Goal: Task Accomplishment & Management: Complete application form

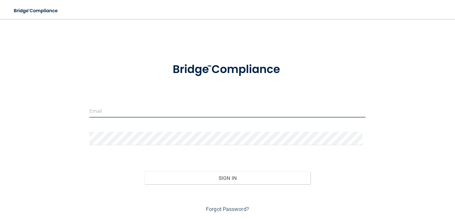
click at [211, 110] on input "email" at bounding box center [228, 110] width 276 height 13
type input "[EMAIL_ADDRESS][DOMAIN_NAME]"
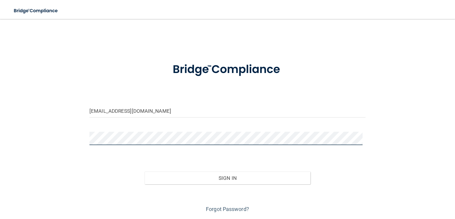
click at [145, 171] on button "Sign In" at bounding box center [228, 177] width 166 height 13
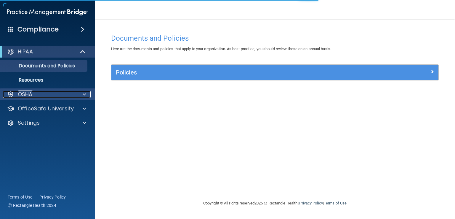
click at [51, 92] on div "OSHA" at bounding box center [40, 94] width 74 height 7
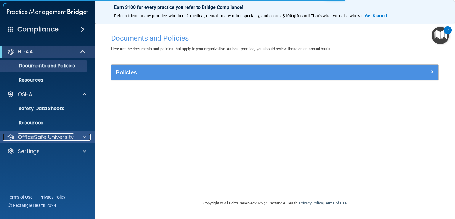
click at [31, 134] on p "OfficeSafe University" at bounding box center [46, 136] width 56 height 7
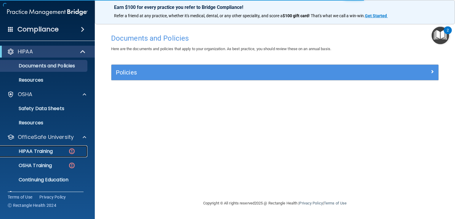
click at [31, 147] on link "HIPAA Training" at bounding box center [40, 151] width 93 height 12
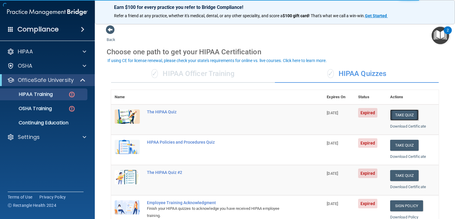
click at [401, 112] on button "Take Quiz" at bounding box center [404, 114] width 28 height 11
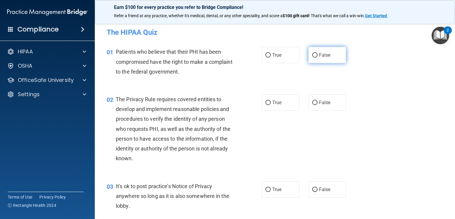
click at [315, 55] on input "False" at bounding box center [314, 55] width 5 height 4
radio input "true"
click at [282, 60] on label "True" at bounding box center [281, 55] width 38 height 16
click at [271, 58] on input "True" at bounding box center [268, 55] width 5 height 4
radio input "true"
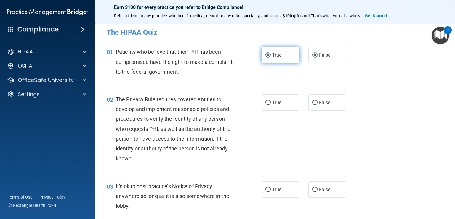
radio input "false"
click at [272, 105] on label "True" at bounding box center [281, 102] width 38 height 16
click at [271, 105] on input "True" at bounding box center [268, 102] width 5 height 4
radio input "true"
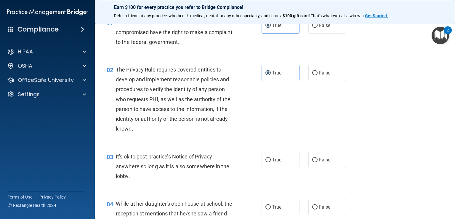
scroll to position [59, 0]
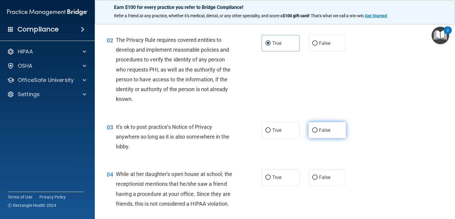
click at [315, 128] on label "False" at bounding box center [328, 130] width 38 height 16
click at [315, 128] on input "False" at bounding box center [314, 130] width 5 height 4
radio input "true"
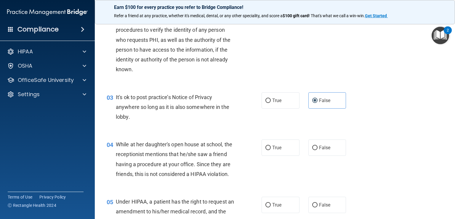
scroll to position [119, 0]
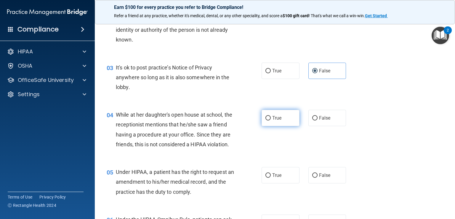
click at [278, 118] on span "True" at bounding box center [276, 118] width 9 height 6
click at [271, 118] on input "True" at bounding box center [268, 118] width 5 height 4
radio input "true"
click at [315, 117] on label "False" at bounding box center [328, 118] width 38 height 16
click at [315, 117] on input "False" at bounding box center [314, 118] width 5 height 4
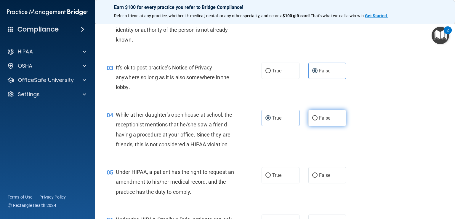
radio input "true"
radio input "false"
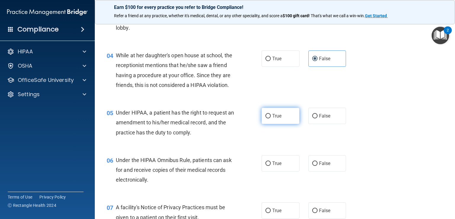
click at [269, 124] on label "True" at bounding box center [281, 116] width 38 height 16
click at [269, 118] on input "True" at bounding box center [268, 116] width 5 height 4
radio input "true"
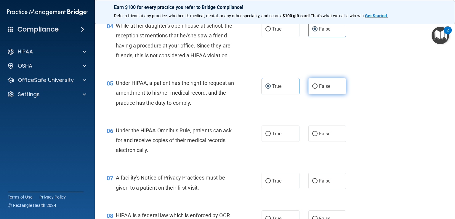
click at [312, 94] on label "False" at bounding box center [328, 86] width 38 height 16
click at [312, 89] on input "False" at bounding box center [314, 86] width 5 height 4
radio input "true"
radio input "false"
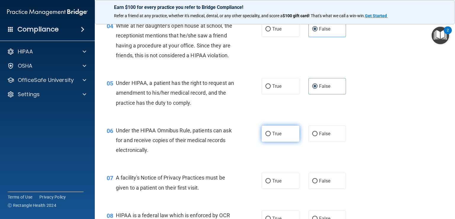
click at [268, 136] on input "True" at bounding box center [268, 134] width 5 height 4
radio input "true"
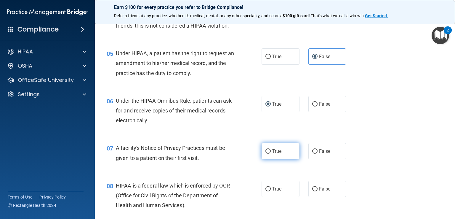
click at [272, 154] on span "True" at bounding box center [276, 151] width 9 height 6
click at [271, 154] on input "True" at bounding box center [268, 151] width 5 height 4
radio input "true"
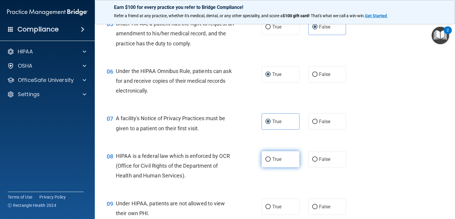
click at [272, 162] on span "True" at bounding box center [276, 159] width 9 height 6
click at [270, 162] on input "True" at bounding box center [268, 159] width 5 height 4
radio input "true"
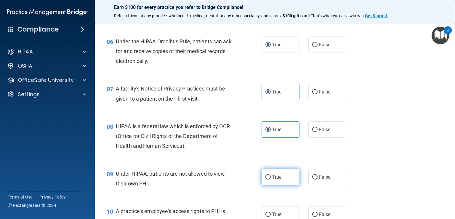
drag, startPoint x: 271, startPoint y: 186, endPoint x: 274, endPoint y: 184, distance: 3.5
click at [272, 180] on span "True" at bounding box center [276, 177] width 9 height 6
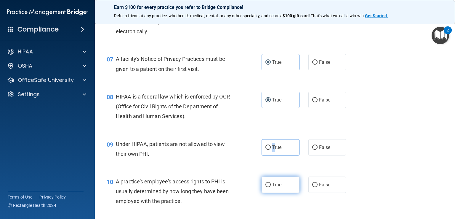
scroll to position [356, 0]
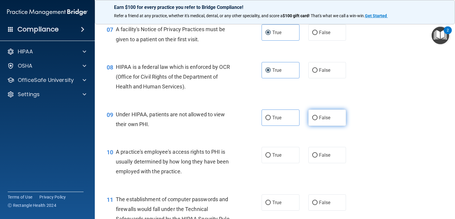
click at [311, 123] on label "False" at bounding box center [328, 117] width 38 height 16
click at [312, 120] on input "False" at bounding box center [314, 118] width 5 height 4
radio input "true"
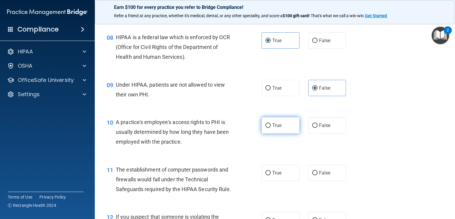
click at [274, 128] on span "True" at bounding box center [276, 125] width 9 height 6
click at [271, 128] on input "True" at bounding box center [268, 125] width 5 height 4
radio input "true"
click at [309, 130] on label "False" at bounding box center [328, 125] width 38 height 16
click at [312, 128] on input "False" at bounding box center [314, 125] width 5 height 4
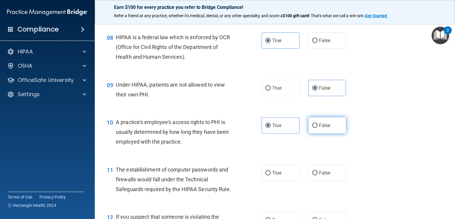
radio input "true"
radio input "false"
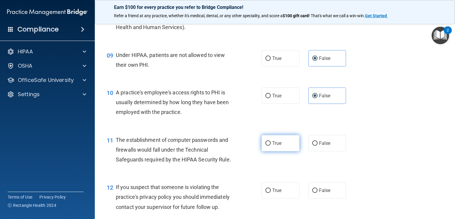
click at [275, 146] on span "True" at bounding box center [276, 143] width 9 height 6
click at [271, 146] on input "True" at bounding box center [268, 143] width 5 height 4
radio input "true"
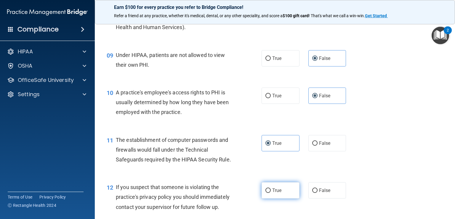
scroll to position [445, 0]
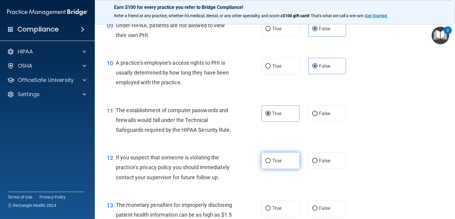
click at [275, 163] on span "True" at bounding box center [276, 161] width 9 height 6
click at [271, 163] on input "True" at bounding box center [268, 161] width 5 height 4
radio input "true"
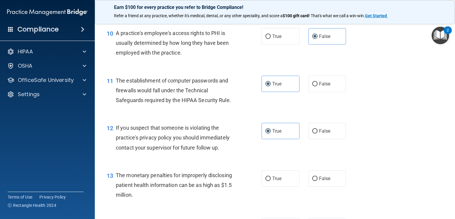
scroll to position [504, 0]
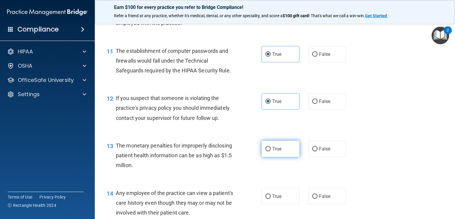
click at [274, 151] on span "True" at bounding box center [276, 149] width 9 height 6
click at [271, 151] on input "True" at bounding box center [268, 149] width 5 height 4
radio input "true"
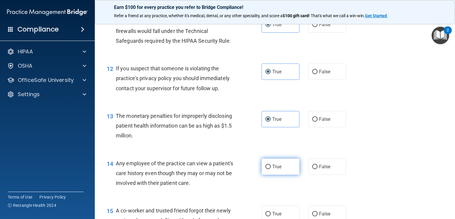
click at [275, 169] on span "True" at bounding box center [276, 167] width 9 height 6
click at [271, 169] on input "True" at bounding box center [268, 167] width 5 height 4
radio input "true"
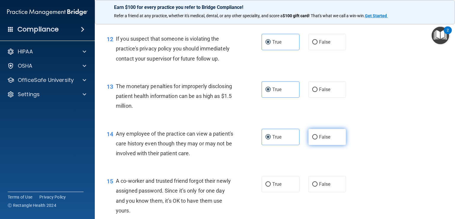
click at [309, 145] on label "False" at bounding box center [328, 137] width 38 height 16
click at [312, 139] on input "False" at bounding box center [314, 137] width 5 height 4
radio input "true"
radio input "false"
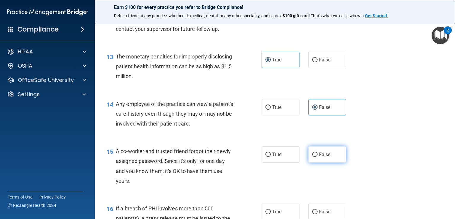
click at [314, 162] on label "False" at bounding box center [328, 154] width 38 height 16
click at [314, 157] on input "False" at bounding box center [314, 154] width 5 height 4
radio input "true"
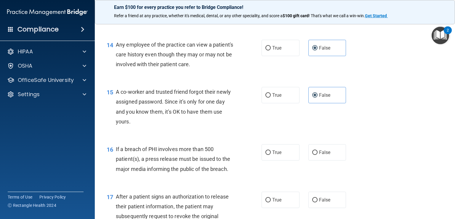
scroll to position [682, 0]
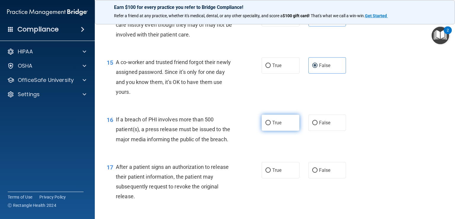
click at [279, 131] on label "True" at bounding box center [281, 122] width 38 height 16
click at [271, 125] on input "True" at bounding box center [268, 123] width 5 height 4
radio input "true"
drag, startPoint x: 277, startPoint y: 178, endPoint x: 281, endPoint y: 175, distance: 5.2
click at [278, 173] on span "True" at bounding box center [276, 170] width 9 height 6
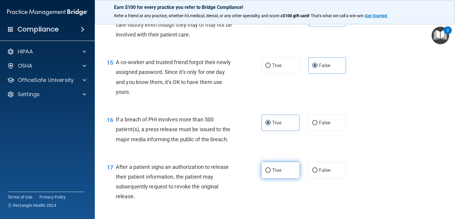
click at [271, 173] on input "True" at bounding box center [268, 170] width 5 height 4
radio input "true"
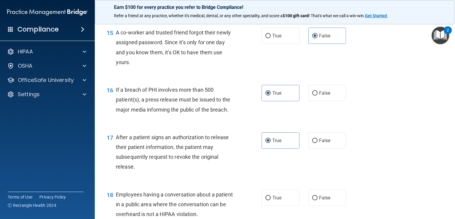
scroll to position [741, 0]
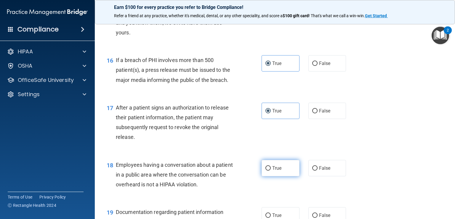
click at [278, 171] on span "True" at bounding box center [276, 168] width 9 height 6
click at [271, 170] on input "True" at bounding box center [268, 168] width 5 height 4
radio input "true"
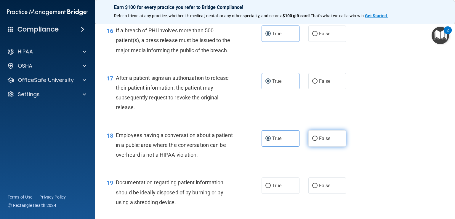
click at [313, 141] on input "False" at bounding box center [314, 138] width 5 height 4
radio input "true"
radio input "false"
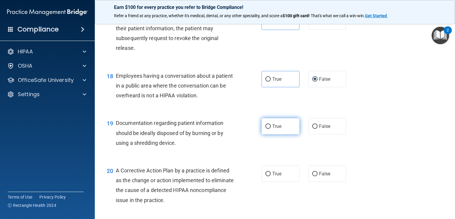
click at [273, 129] on span "True" at bounding box center [276, 126] width 9 height 6
click at [271, 129] on input "True" at bounding box center [268, 126] width 5 height 4
radio input "true"
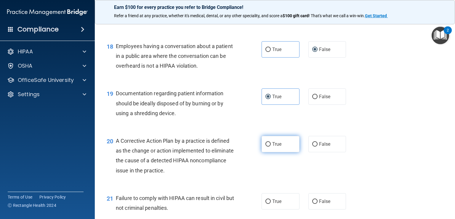
click at [275, 147] on span "True" at bounding box center [276, 144] width 9 height 6
click at [271, 146] on input "True" at bounding box center [268, 144] width 5 height 4
radio input "true"
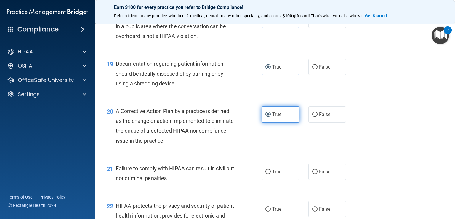
scroll to position [919, 0]
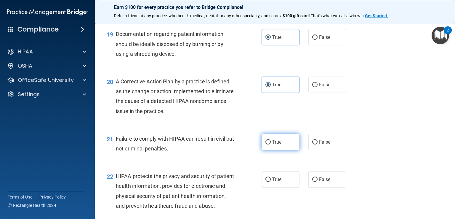
click at [282, 150] on label "True" at bounding box center [281, 142] width 38 height 16
click at [271, 144] on input "True" at bounding box center [268, 142] width 5 height 4
radio input "true"
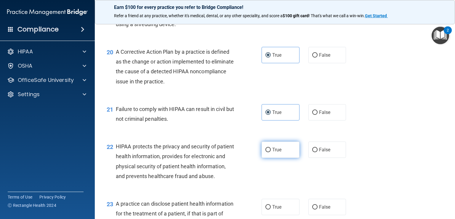
click at [272, 152] on span "True" at bounding box center [276, 150] width 9 height 6
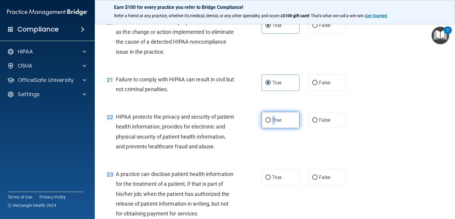
click at [266, 122] on input "True" at bounding box center [268, 120] width 5 height 4
radio input "true"
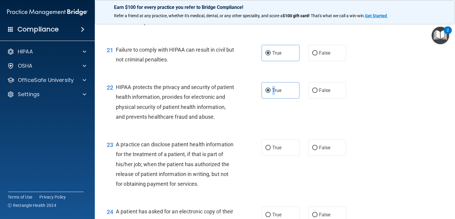
scroll to position [1038, 0]
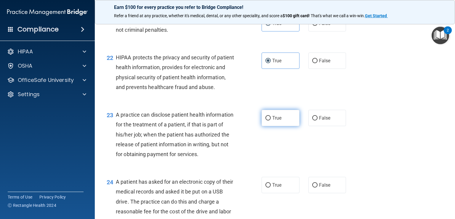
drag, startPoint x: 272, startPoint y: 138, endPoint x: 276, endPoint y: 139, distance: 4.8
click at [273, 121] on span "True" at bounding box center [276, 118] width 9 height 6
click at [271, 120] on input "True" at bounding box center [268, 118] width 5 height 4
radio input "true"
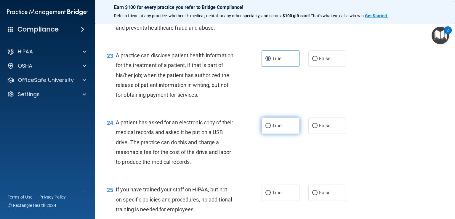
click at [267, 134] on label "True" at bounding box center [281, 125] width 38 height 16
click at [267, 128] on input "True" at bounding box center [268, 126] width 5 height 4
radio input "true"
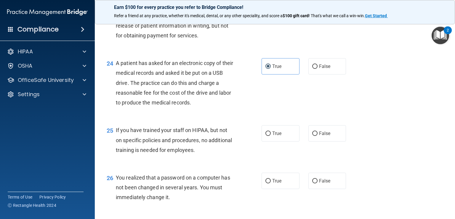
scroll to position [1186, 0]
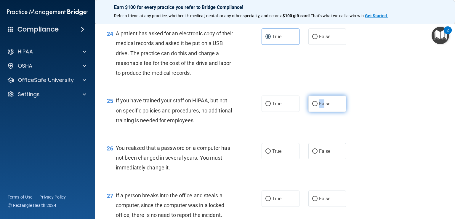
drag, startPoint x: 320, startPoint y: 134, endPoint x: 308, endPoint y: 138, distance: 12.9
click at [309, 112] on label "False" at bounding box center [328, 103] width 38 height 16
click at [313, 106] on input "False" at bounding box center [314, 104] width 5 height 4
radio input "true"
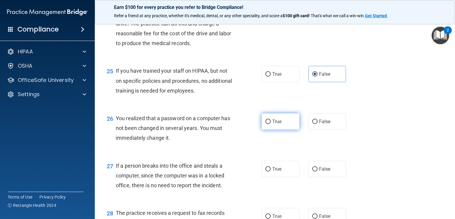
click at [282, 130] on label "True" at bounding box center [281, 121] width 38 height 16
click at [271, 124] on input "True" at bounding box center [268, 121] width 5 height 4
radio input "true"
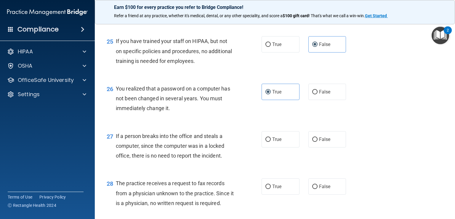
drag, startPoint x: 278, startPoint y: 162, endPoint x: 282, endPoint y: 158, distance: 5.7
click at [278, 147] on label "True" at bounding box center [281, 139] width 38 height 16
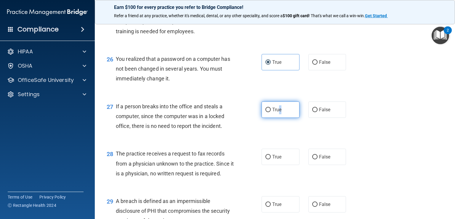
click at [277, 118] on label "True" at bounding box center [281, 109] width 38 height 16
click at [271, 112] on input "True" at bounding box center [268, 110] width 5 height 4
radio input "true"
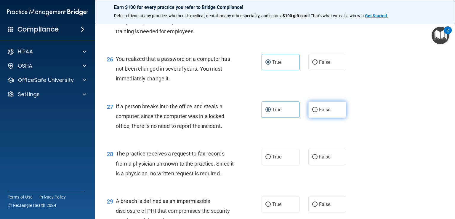
click at [313, 112] on input "False" at bounding box center [314, 110] width 5 height 4
radio input "true"
radio input "false"
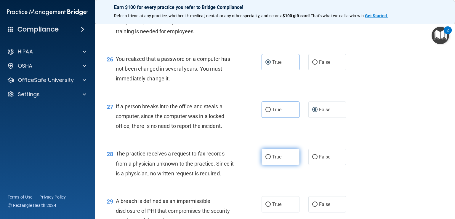
scroll to position [1304, 0]
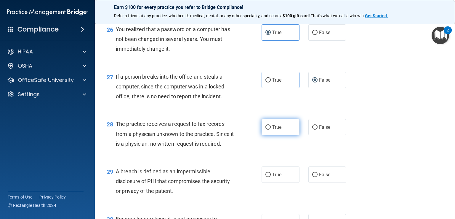
click at [275, 130] on span "True" at bounding box center [276, 127] width 9 height 6
click at [271, 130] on input "True" at bounding box center [268, 127] width 5 height 4
radio input "true"
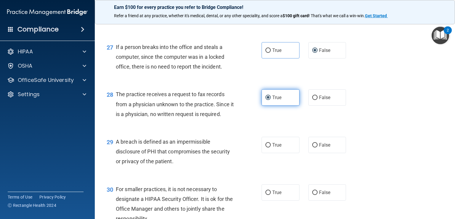
scroll to position [1364, 0]
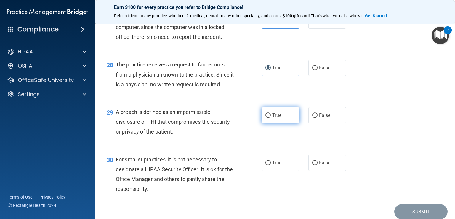
drag, startPoint x: 274, startPoint y: 145, endPoint x: 272, endPoint y: 149, distance: 4.1
click at [274, 118] on span "True" at bounding box center [276, 115] width 9 height 6
click at [271, 118] on input "True" at bounding box center [268, 115] width 5 height 4
radio input "true"
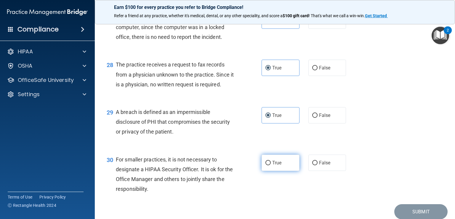
scroll to position [1393, 0]
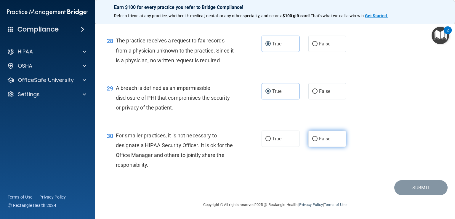
click at [311, 147] on label "False" at bounding box center [328, 138] width 38 height 16
click at [312, 141] on input "False" at bounding box center [314, 139] width 5 height 4
radio input "true"
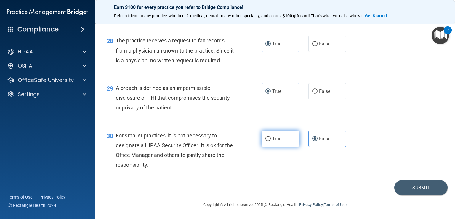
click at [277, 141] on span "True" at bounding box center [276, 139] width 9 height 6
click at [271, 141] on input "True" at bounding box center [268, 139] width 5 height 4
radio input "true"
radio input "false"
click at [396, 195] on button "Submit" at bounding box center [421, 187] width 53 height 15
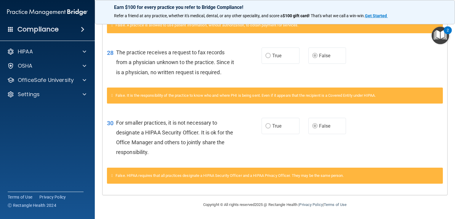
scroll to position [160, 0]
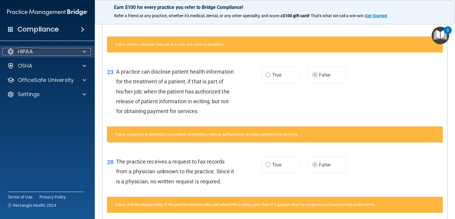
click at [56, 51] on div "HIPAA" at bounding box center [40, 51] width 74 height 7
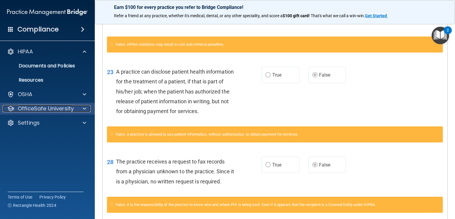
click at [43, 107] on p "OfficeSafe University" at bounding box center [46, 108] width 56 height 7
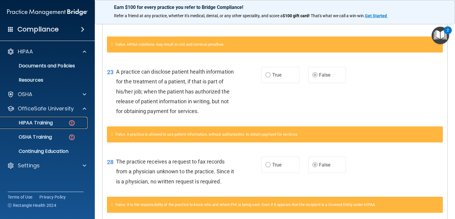
click at [40, 122] on p "HIPAA Training" at bounding box center [28, 123] width 49 height 6
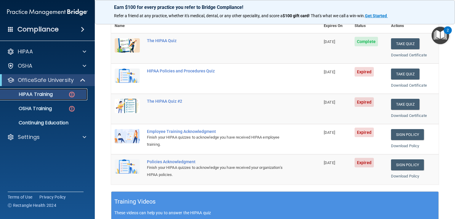
scroll to position [42, 0]
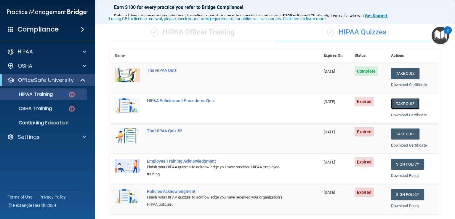
click at [395, 104] on button "Take Quiz" at bounding box center [405, 103] width 28 height 11
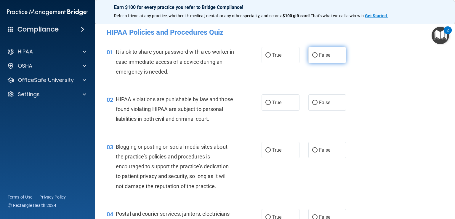
click at [318, 52] on label "False" at bounding box center [328, 55] width 38 height 16
click at [318, 53] on input "False" at bounding box center [314, 55] width 5 height 4
radio input "true"
click at [276, 103] on span "True" at bounding box center [276, 103] width 9 height 6
click at [271, 103] on input "True" at bounding box center [268, 102] width 5 height 4
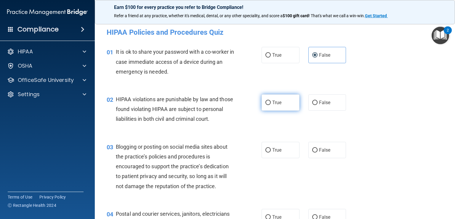
radio input "true"
click at [267, 152] on input "True" at bounding box center [268, 150] width 5 height 4
radio input "true"
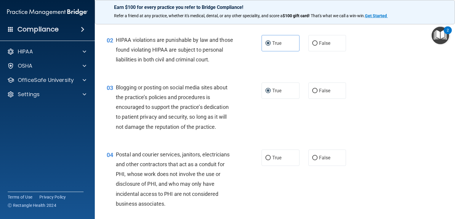
scroll to position [89, 0]
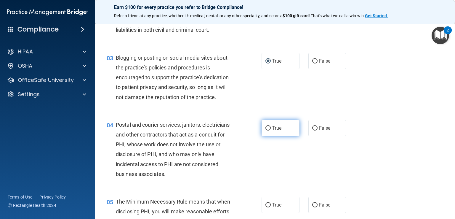
click at [281, 136] on label "True" at bounding box center [281, 128] width 38 height 16
click at [271, 130] on input "True" at bounding box center [268, 128] width 5 height 4
radio input "true"
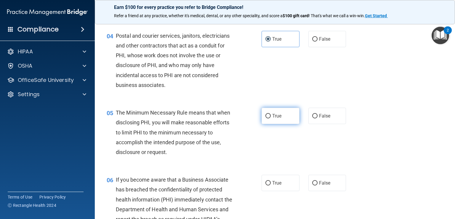
click at [270, 124] on label "True" at bounding box center [281, 116] width 38 height 16
click at [270, 118] on input "True" at bounding box center [268, 116] width 5 height 4
radio input "true"
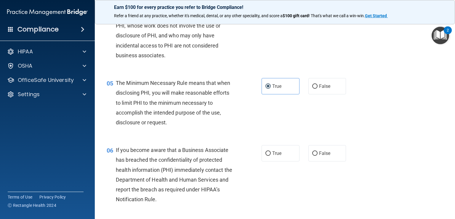
scroll to position [237, 0]
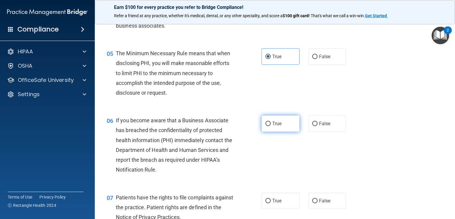
click at [277, 126] on span "True" at bounding box center [276, 124] width 9 height 6
click at [271, 126] on input "True" at bounding box center [268, 124] width 5 height 4
radio input "true"
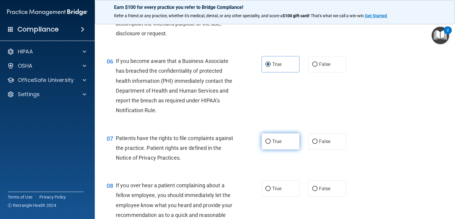
click at [274, 144] on span "True" at bounding box center [276, 141] width 9 height 6
click at [271, 144] on input "True" at bounding box center [268, 141] width 5 height 4
radio input "true"
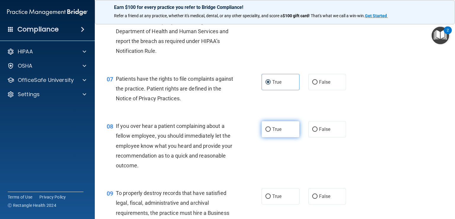
click at [274, 132] on span "True" at bounding box center [276, 129] width 9 height 6
click at [271, 132] on input "True" at bounding box center [268, 129] width 5 height 4
radio input "true"
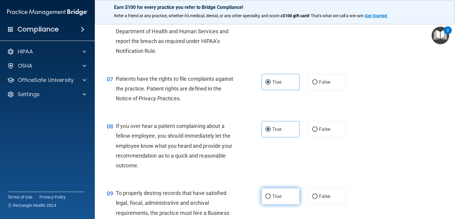
scroll to position [415, 0]
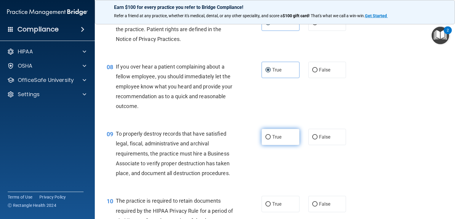
click at [270, 145] on label "True" at bounding box center [281, 137] width 38 height 16
click at [270, 139] on input "True" at bounding box center [268, 137] width 5 height 4
radio input "true"
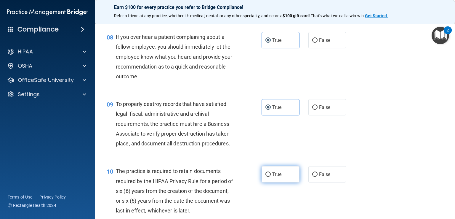
scroll to position [474, 0]
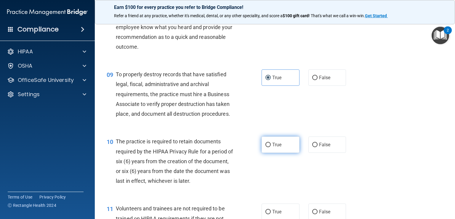
click at [276, 147] on span "True" at bounding box center [276, 145] width 9 height 6
click at [271, 147] on input "True" at bounding box center [268, 145] width 5 height 4
radio input "true"
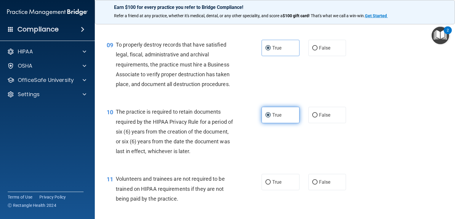
scroll to position [534, 0]
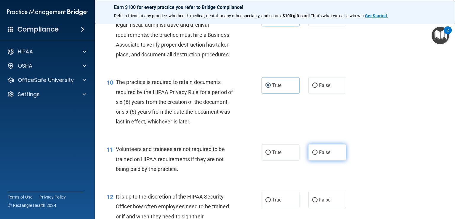
click at [312, 155] on input "False" at bounding box center [314, 152] width 5 height 4
radio input "true"
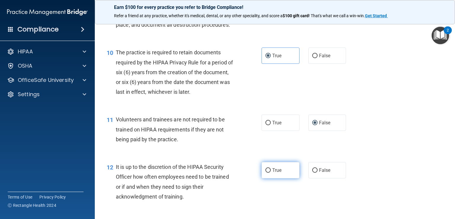
click at [272, 173] on span "True" at bounding box center [276, 170] width 9 height 6
click at [270, 173] on input "True" at bounding box center [268, 170] width 5 height 4
radio input "true"
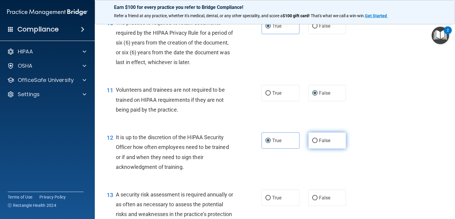
click at [312, 143] on input "False" at bounding box center [314, 140] width 5 height 4
radio input "true"
radio input "false"
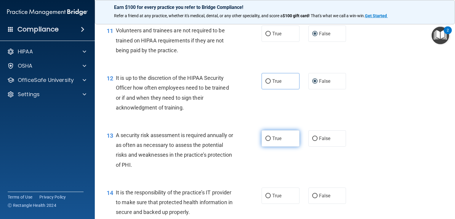
click at [277, 141] on span "True" at bounding box center [276, 138] width 9 height 6
click at [271, 141] on input "True" at bounding box center [268, 138] width 5 height 4
radio input "true"
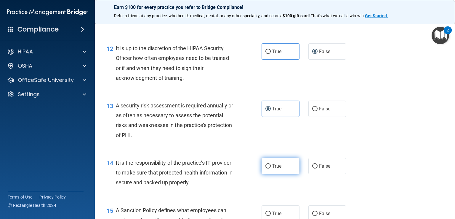
click at [275, 169] on span "True" at bounding box center [276, 166] width 9 height 6
click at [271, 168] on input "True" at bounding box center [268, 166] width 5 height 4
radio input "true"
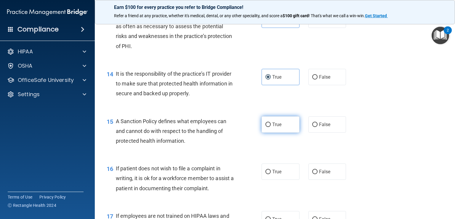
click at [275, 127] on span "True" at bounding box center [276, 125] width 9 height 6
click at [271, 127] on input "True" at bounding box center [268, 124] width 5 height 4
radio input "true"
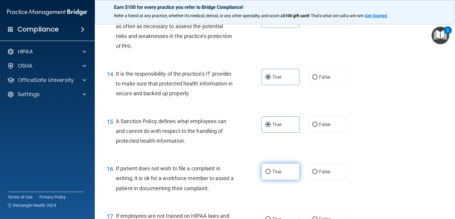
click at [267, 178] on label "True" at bounding box center [281, 171] width 38 height 16
click at [267, 174] on input "True" at bounding box center [268, 172] width 5 height 4
radio input "true"
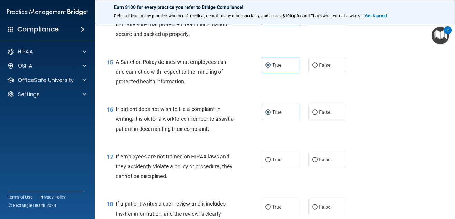
scroll to position [860, 0]
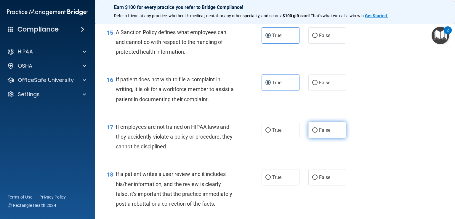
click at [313, 137] on label "False" at bounding box center [328, 130] width 38 height 16
click at [313, 133] on input "False" at bounding box center [314, 130] width 5 height 4
radio input "true"
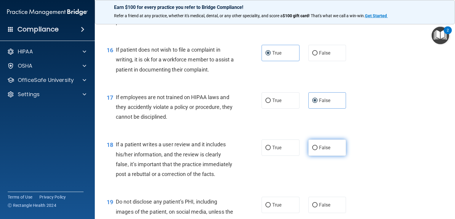
click at [314, 156] on label "False" at bounding box center [328, 147] width 38 height 16
click at [314, 150] on input "False" at bounding box center [314, 148] width 5 height 4
radio input "true"
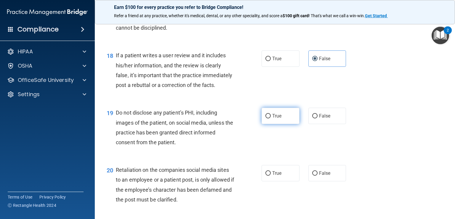
click at [276, 119] on span "True" at bounding box center [276, 116] width 9 height 6
click at [271, 118] on input "True" at bounding box center [268, 116] width 5 height 4
radio input "true"
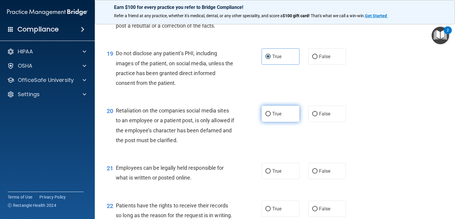
scroll to position [1067, 0]
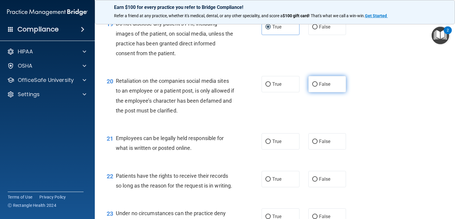
click at [313, 87] on input "False" at bounding box center [314, 84] width 5 height 4
radio input "true"
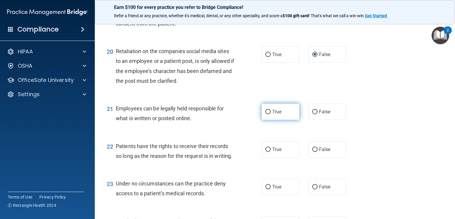
click at [280, 120] on label "True" at bounding box center [281, 111] width 38 height 16
click at [271, 114] on input "True" at bounding box center [268, 112] width 5 height 4
radio input "true"
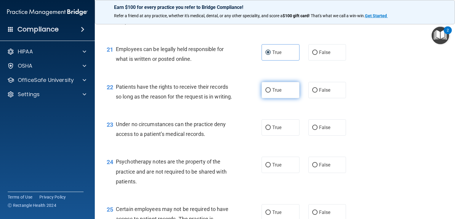
click at [273, 93] on span "True" at bounding box center [276, 90] width 9 height 6
click at [271, 92] on input "True" at bounding box center [268, 90] width 5 height 4
radio input "true"
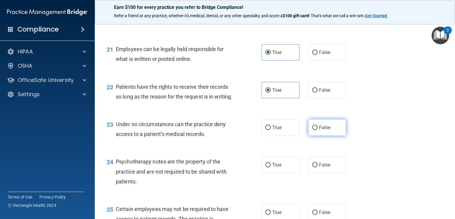
click at [312, 130] on input "False" at bounding box center [314, 127] width 5 height 4
radio input "true"
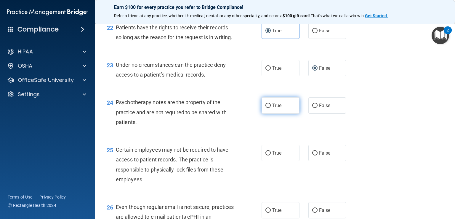
click at [277, 108] on span "True" at bounding box center [276, 106] width 9 height 6
click at [271, 108] on input "True" at bounding box center [268, 105] width 5 height 4
radio input "true"
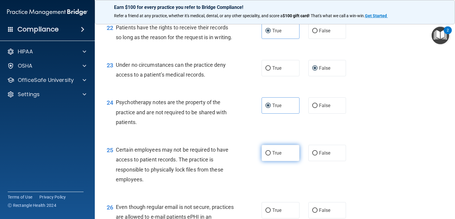
click at [273, 156] on span "True" at bounding box center [276, 153] width 9 height 6
click at [271, 155] on input "True" at bounding box center [268, 153] width 5 height 4
radio input "true"
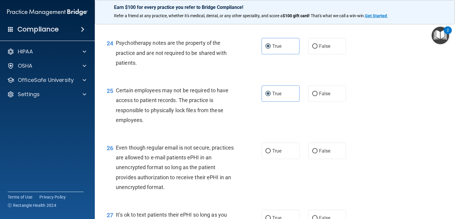
scroll to position [1304, 0]
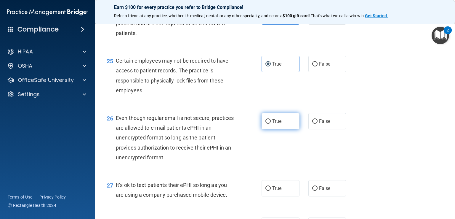
click at [276, 124] on span "True" at bounding box center [276, 121] width 9 height 6
click at [271, 124] on input "True" at bounding box center [268, 121] width 5 height 4
radio input "true"
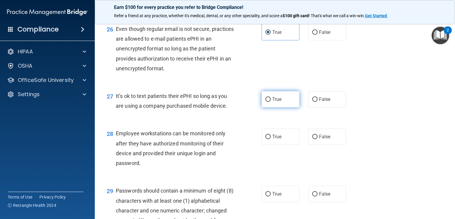
click at [277, 102] on span "True" at bounding box center [276, 99] width 9 height 6
click at [271, 102] on input "True" at bounding box center [268, 99] width 5 height 4
radio input "true"
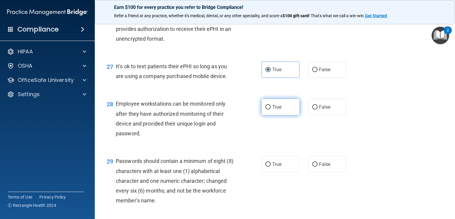
click at [266, 109] on input "True" at bounding box center [268, 107] width 5 height 4
radio input "true"
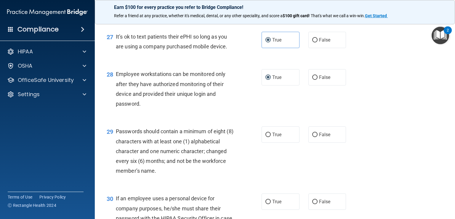
scroll to position [1482, 0]
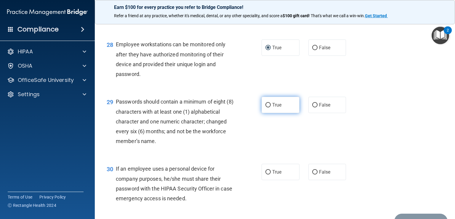
click at [262, 113] on label "True" at bounding box center [281, 105] width 38 height 16
click at [266, 107] on input "True" at bounding box center [268, 105] width 5 height 4
radio input "true"
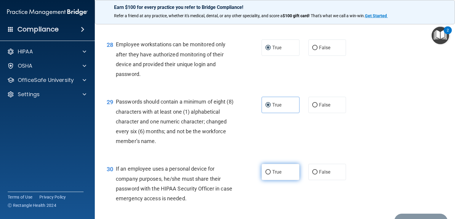
scroll to position [1542, 0]
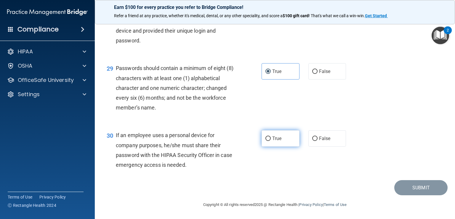
click at [275, 141] on span "True" at bounding box center [276, 138] width 9 height 6
click at [271, 141] on input "True" at bounding box center [268, 138] width 5 height 4
radio input "true"
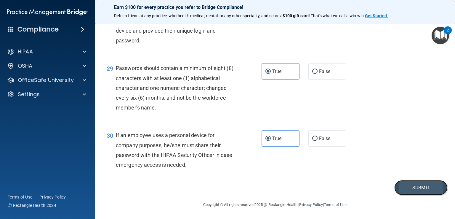
click at [415, 188] on button "Submit" at bounding box center [421, 187] width 53 height 15
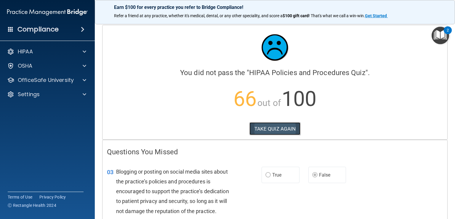
click at [285, 128] on button "TAKE QUIZ AGAIN" at bounding box center [275, 128] width 51 height 13
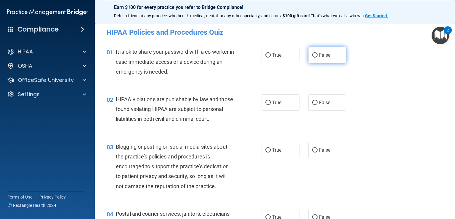
click at [319, 54] on span "False" at bounding box center [325, 55] width 12 height 6
click at [318, 54] on input "False" at bounding box center [314, 55] width 5 height 4
radio input "true"
click at [274, 106] on label "True" at bounding box center [281, 102] width 38 height 16
click at [271, 105] on input "True" at bounding box center [268, 102] width 5 height 4
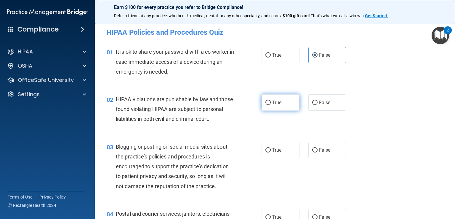
radio input "true"
click at [319, 154] on label "False" at bounding box center [328, 150] width 38 height 16
click at [318, 152] on input "False" at bounding box center [314, 150] width 5 height 4
radio input "true"
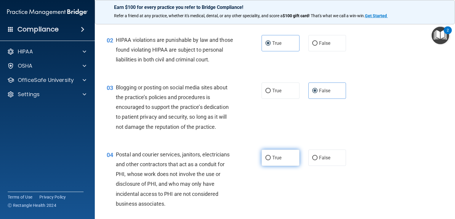
click at [277, 160] on span "True" at bounding box center [276, 158] width 9 height 6
click at [271, 160] on input "True" at bounding box center [268, 158] width 5 height 4
radio input "true"
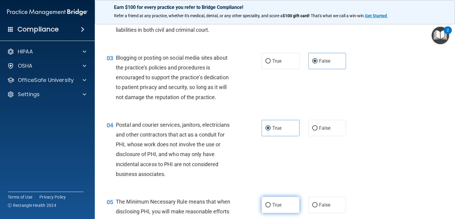
scroll to position [119, 0]
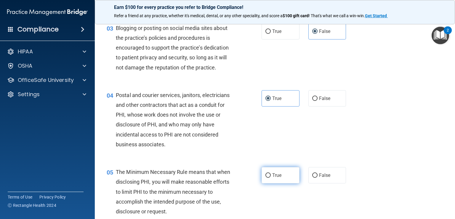
drag, startPoint x: 269, startPoint y: 182, endPoint x: 273, endPoint y: 179, distance: 4.2
click at [270, 182] on label "True" at bounding box center [281, 175] width 38 height 16
click at [270, 178] on input "True" at bounding box center [268, 175] width 5 height 4
radio input "true"
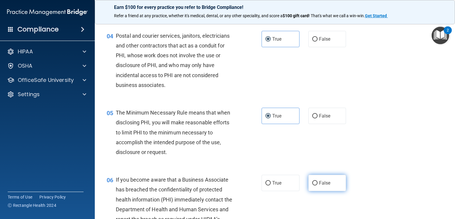
click at [315, 185] on label "False" at bounding box center [328, 183] width 38 height 16
click at [315, 185] on input "False" at bounding box center [314, 183] width 5 height 4
radio input "true"
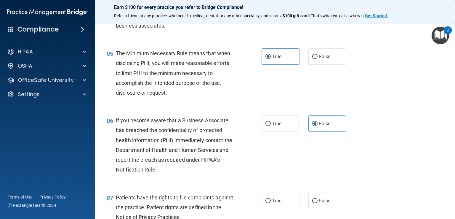
scroll to position [296, 0]
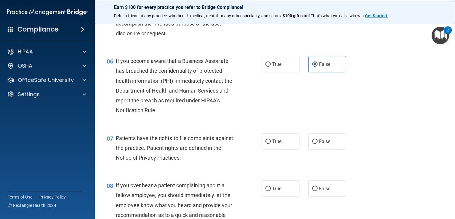
drag, startPoint x: 287, startPoint y: 154, endPoint x: 292, endPoint y: 160, distance: 8.4
click at [288, 149] on label "True" at bounding box center [281, 141] width 38 height 16
click at [271, 144] on input "True" at bounding box center [268, 141] width 5 height 4
radio input "true"
drag, startPoint x: 319, startPoint y: 189, endPoint x: 320, endPoint y: 192, distance: 3.0
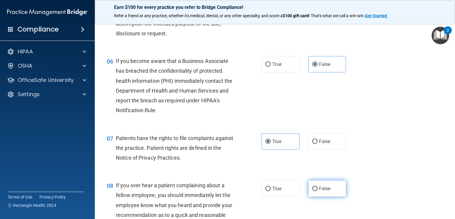
click at [320, 191] on div "08 If you over hear a patient complaining about a fellow employee, you should i…" at bounding box center [275, 206] width 346 height 67
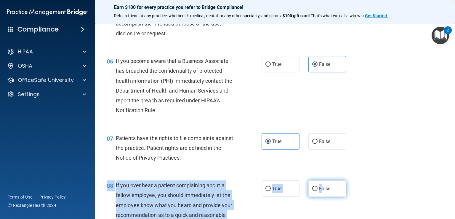
click at [320, 191] on span "False" at bounding box center [325, 189] width 12 height 6
click at [318, 191] on input "False" at bounding box center [314, 188] width 5 height 4
radio input "true"
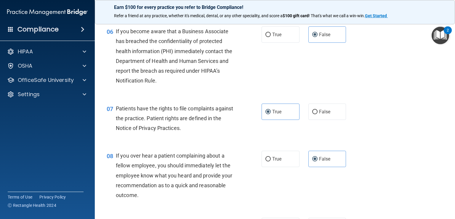
scroll to position [385, 0]
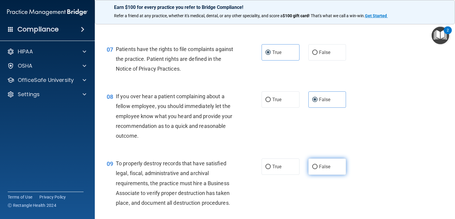
click at [325, 169] on span "False" at bounding box center [325, 167] width 12 height 6
click at [318, 169] on input "False" at bounding box center [314, 167] width 5 height 4
radio input "true"
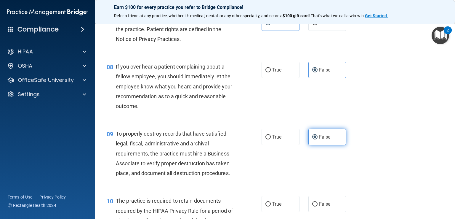
scroll to position [474, 0]
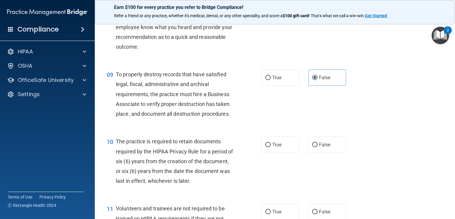
drag, startPoint x: 284, startPoint y: 154, endPoint x: 304, endPoint y: 155, distance: 19.6
click at [285, 153] on label "True" at bounding box center [281, 144] width 38 height 16
click at [271, 147] on input "True" at bounding box center [268, 145] width 5 height 4
radio input "true"
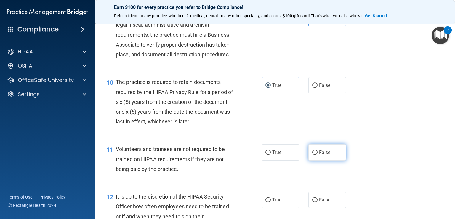
drag, startPoint x: 318, startPoint y: 162, endPoint x: 319, endPoint y: 183, distance: 21.7
click at [319, 155] on span "False" at bounding box center [325, 152] width 12 height 6
click at [318, 155] on input "False" at bounding box center [314, 152] width 5 height 4
radio input "true"
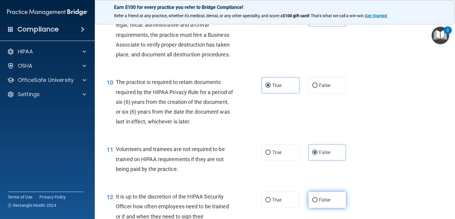
click at [318, 206] on label "False" at bounding box center [328, 200] width 38 height 16
click at [318, 202] on input "False" at bounding box center [314, 200] width 5 height 4
radio input "true"
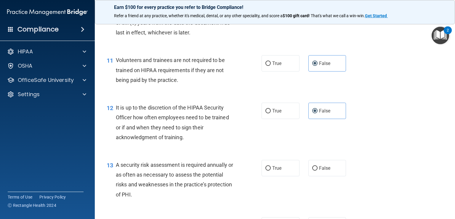
scroll to position [652, 0]
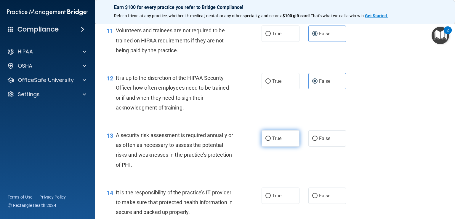
click at [279, 141] on span "True" at bounding box center [276, 138] width 9 height 6
drag, startPoint x: 269, startPoint y: 148, endPoint x: 273, endPoint y: 151, distance: 4.9
click at [269, 146] on label "True" at bounding box center [281, 138] width 38 height 16
click at [269, 141] on input "True" at bounding box center [268, 138] width 5 height 4
radio input "true"
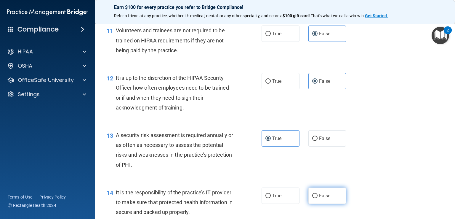
click at [312, 198] on input "False" at bounding box center [314, 196] width 5 height 4
radio input "true"
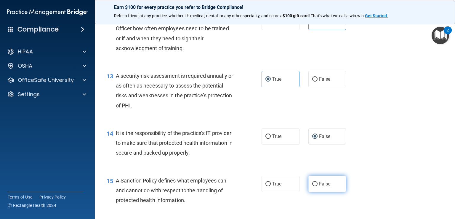
click at [312, 186] on input "False" at bounding box center [314, 184] width 5 height 4
radio input "true"
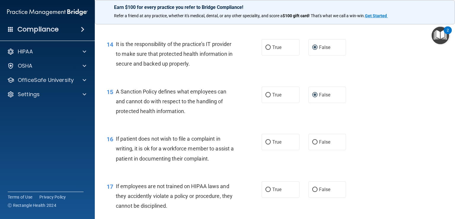
scroll to position [830, 0]
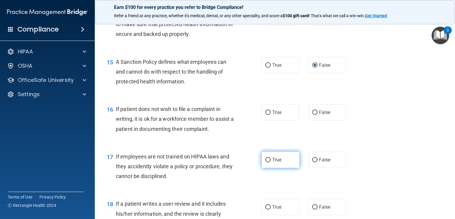
drag, startPoint x: 277, startPoint y: 168, endPoint x: 283, endPoint y: 171, distance: 7.2
click at [277, 162] on span "True" at bounding box center [276, 160] width 9 height 6
click at [271, 162] on input "True" at bounding box center [268, 160] width 5 height 4
radio input "true"
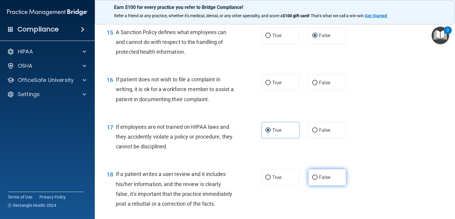
click at [315, 184] on label "False" at bounding box center [328, 177] width 38 height 16
click at [315, 180] on input "False" at bounding box center [314, 177] width 5 height 4
radio input "true"
click at [275, 85] on span "True" at bounding box center [276, 83] width 9 height 6
click at [271, 85] on input "True" at bounding box center [268, 83] width 5 height 4
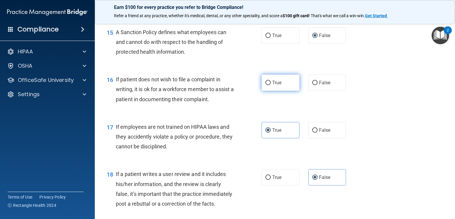
radio input "true"
click at [314, 133] on input "False" at bounding box center [314, 130] width 5 height 4
radio input "true"
radio input "false"
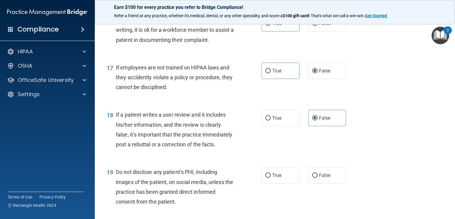
scroll to position [949, 0]
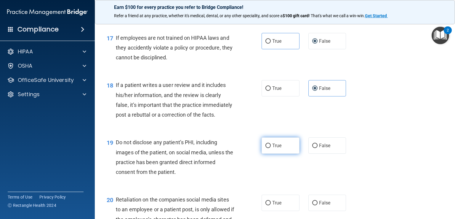
drag, startPoint x: 274, startPoint y: 165, endPoint x: 287, endPoint y: 164, distance: 13.2
click at [274, 148] on span "True" at bounding box center [276, 146] width 9 height 6
click at [271, 148] on input "True" at bounding box center [268, 145] width 5 height 4
radio input "true"
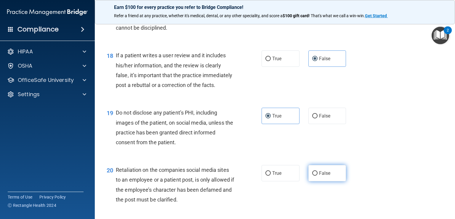
scroll to position [1008, 0]
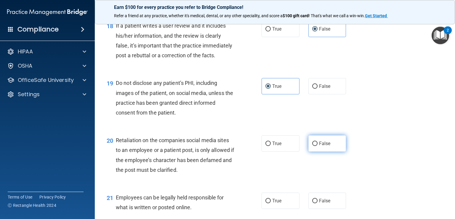
click at [319, 146] on span "False" at bounding box center [325, 144] width 12 height 6
click at [318, 146] on input "False" at bounding box center [314, 143] width 5 height 4
radio input "true"
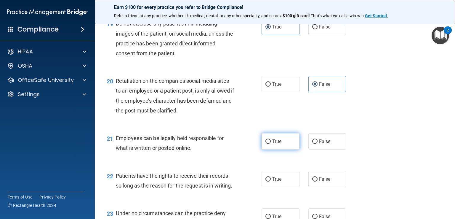
click at [281, 149] on label "True" at bounding box center [281, 141] width 38 height 16
click at [271, 144] on input "True" at bounding box center [268, 141] width 5 height 4
radio input "true"
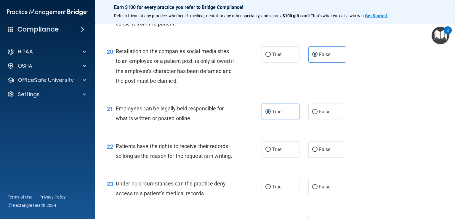
scroll to position [1127, 0]
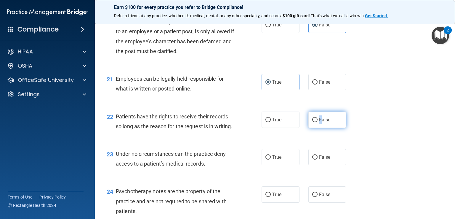
click at [319, 122] on span "False" at bounding box center [325, 120] width 12 height 6
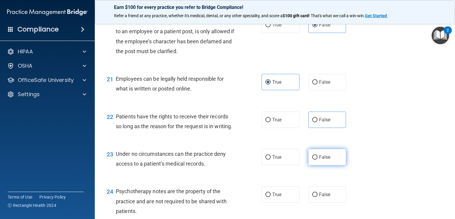
click at [319, 160] on span "False" at bounding box center [325, 157] width 12 height 6
click at [318, 159] on input "False" at bounding box center [314, 157] width 5 height 4
radio input "true"
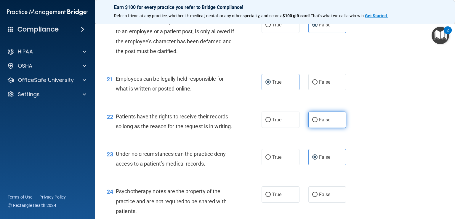
click at [315, 128] on label "False" at bounding box center [328, 119] width 38 height 16
click at [315, 122] on input "False" at bounding box center [314, 120] width 5 height 4
radio input "true"
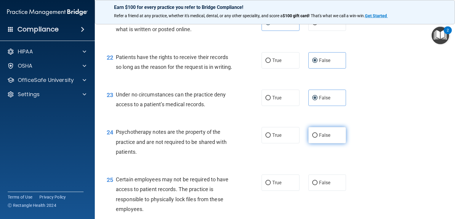
scroll to position [1215, 0]
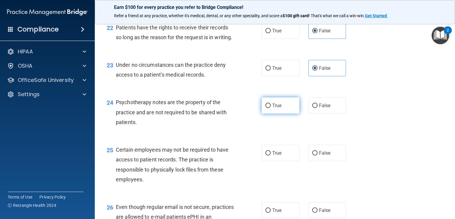
click at [277, 108] on span "True" at bounding box center [276, 106] width 9 height 6
click at [271, 108] on input "True" at bounding box center [268, 105] width 5 height 4
radio input "true"
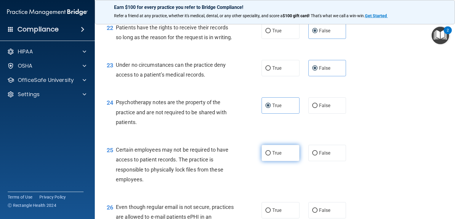
click at [272, 156] on span "True" at bounding box center [276, 153] width 9 height 6
click at [271, 155] on input "True" at bounding box center [268, 153] width 5 height 4
radio input "true"
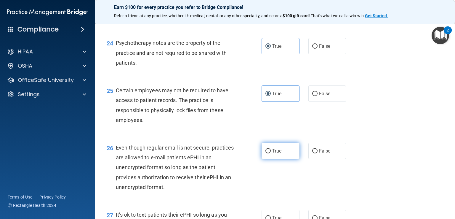
drag, startPoint x: 275, startPoint y: 176, endPoint x: 279, endPoint y: 174, distance: 4.1
click at [275, 159] on label "True" at bounding box center [281, 151] width 38 height 16
click at [271, 153] on input "True" at bounding box center [268, 151] width 5 height 4
radio input "true"
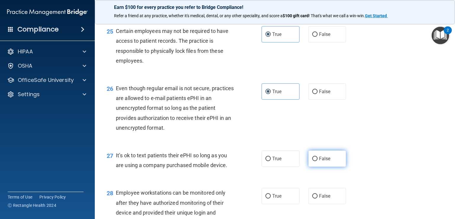
click at [309, 167] on label "False" at bounding box center [328, 158] width 38 height 16
click at [312, 161] on input "False" at bounding box center [314, 159] width 5 height 4
radio input "true"
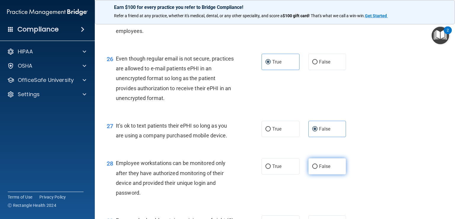
click at [314, 169] on input "False" at bounding box center [314, 166] width 5 height 4
radio input "true"
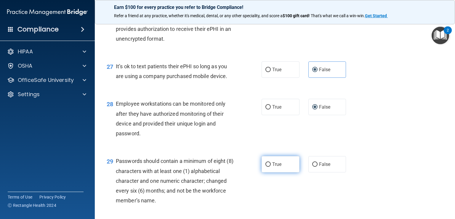
drag, startPoint x: 280, startPoint y: 195, endPoint x: 286, endPoint y: 192, distance: 6.1
click at [281, 172] on label "True" at bounding box center [281, 164] width 38 height 16
click at [271, 167] on input "True" at bounding box center [268, 164] width 5 height 4
radio input "true"
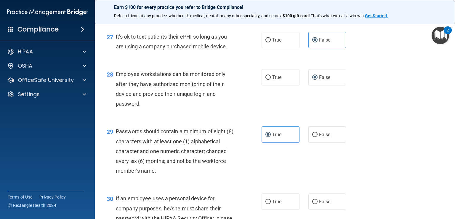
scroll to position [1512, 0]
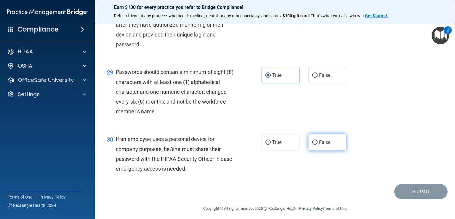
click at [315, 150] on label "False" at bounding box center [328, 142] width 38 height 16
click at [315, 145] on input "False" at bounding box center [314, 142] width 5 height 4
radio input "true"
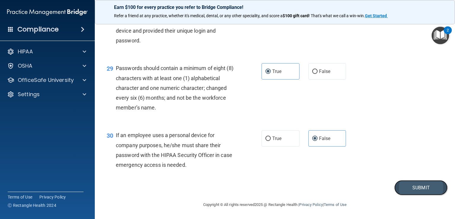
click at [408, 184] on button "Submit" at bounding box center [421, 187] width 53 height 15
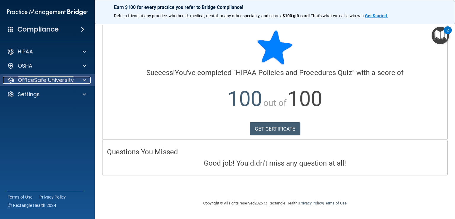
click at [51, 80] on p "OfficeSafe University" at bounding box center [46, 79] width 56 height 7
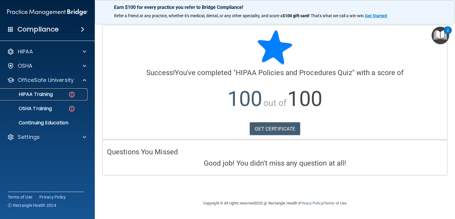
click at [48, 94] on p "HIPAA Training" at bounding box center [28, 94] width 49 height 6
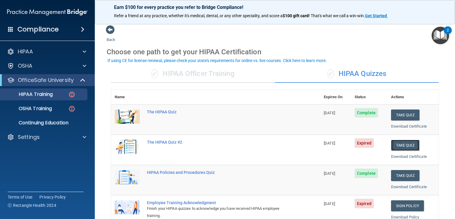
click at [402, 147] on button "Take Quiz" at bounding box center [405, 145] width 28 height 11
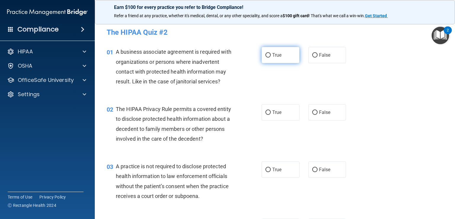
click at [266, 54] on input "True" at bounding box center [268, 55] width 5 height 4
radio input "true"
click at [277, 114] on span "True" at bounding box center [276, 112] width 9 height 6
click at [271, 114] on input "True" at bounding box center [268, 112] width 5 height 4
radio input "true"
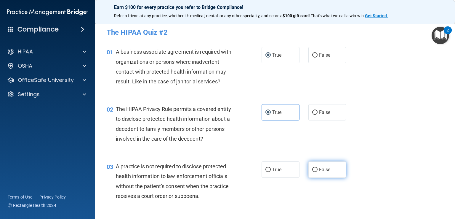
click at [322, 170] on span "False" at bounding box center [325, 170] width 12 height 6
click at [318, 170] on input "False" at bounding box center [314, 169] width 5 height 4
radio input "true"
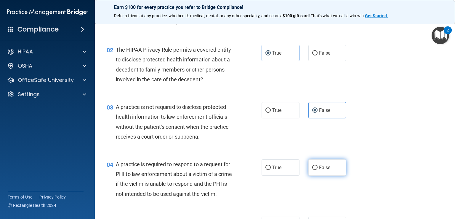
click at [313, 168] on input "False" at bounding box center [314, 167] width 5 height 4
radio input "true"
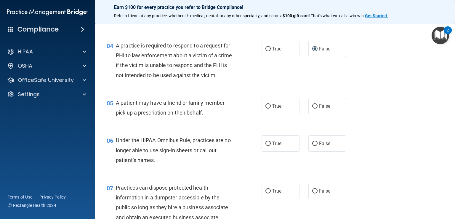
drag, startPoint x: 280, startPoint y: 117, endPoint x: 276, endPoint y: 143, distance: 25.8
click at [280, 114] on label "True" at bounding box center [281, 106] width 38 height 16
click at [271, 108] on input "True" at bounding box center [268, 106] width 5 height 4
radio input "true"
click at [277, 146] on span "True" at bounding box center [276, 144] width 9 height 6
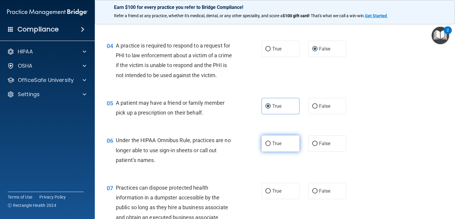
click at [271, 146] on input "True" at bounding box center [268, 143] width 5 height 4
radio input "true"
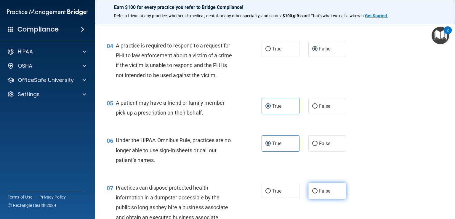
click at [316, 199] on label "False" at bounding box center [328, 191] width 38 height 16
click at [316, 193] on input "False" at bounding box center [314, 191] width 5 height 4
radio input "true"
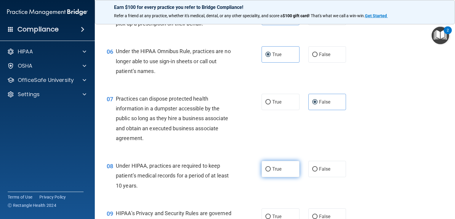
drag, startPoint x: 269, startPoint y: 175, endPoint x: 293, endPoint y: 178, distance: 23.6
click at [270, 175] on label "True" at bounding box center [281, 169] width 38 height 16
click at [270, 171] on input "True" at bounding box center [268, 169] width 5 height 4
radio input "true"
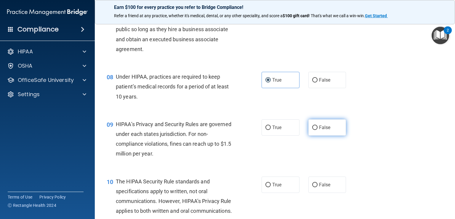
drag, startPoint x: 319, startPoint y: 139, endPoint x: 308, endPoint y: 167, distance: 30.5
click at [319, 130] on span "False" at bounding box center [325, 128] width 12 height 6
click at [318, 130] on input "False" at bounding box center [314, 127] width 5 height 4
radio input "true"
click at [282, 193] on label "True" at bounding box center [281, 184] width 38 height 16
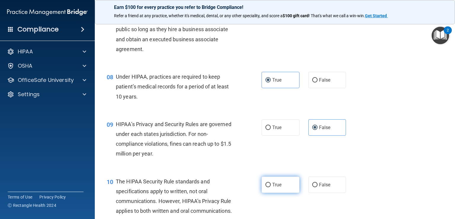
click at [271, 187] on input "True" at bounding box center [268, 185] width 5 height 4
radio input "true"
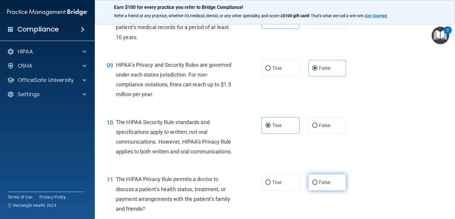
click at [313, 185] on input "False" at bounding box center [314, 182] width 5 height 4
radio input "true"
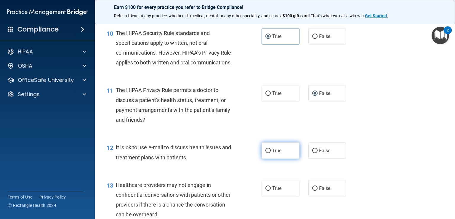
drag, startPoint x: 285, startPoint y: 172, endPoint x: 288, endPoint y: 177, distance: 6.4
click at [285, 159] on label "True" at bounding box center [281, 150] width 38 height 16
click at [271, 153] on input "True" at bounding box center [268, 151] width 5 height 4
radio input "true"
drag, startPoint x: 281, startPoint y: 202, endPoint x: 280, endPoint y: 206, distance: 4.2
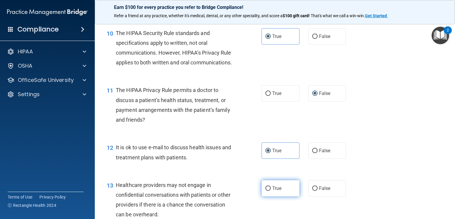
click at [281, 196] on label "True" at bounding box center [281, 188] width 38 height 16
click at [271, 191] on input "True" at bounding box center [268, 188] width 5 height 4
radio input "true"
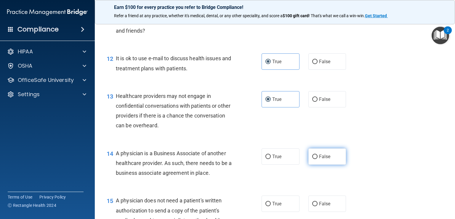
click at [313, 165] on label "False" at bounding box center [328, 156] width 38 height 16
click at [313, 159] on input "False" at bounding box center [314, 156] width 5 height 4
radio input "true"
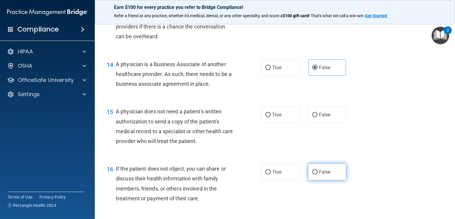
scroll to position [711, 0]
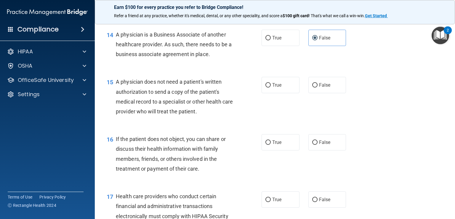
drag, startPoint x: 316, startPoint y: 160, endPoint x: 301, endPoint y: 144, distance: 22.0
click at [316, 150] on label "False" at bounding box center [328, 142] width 38 height 16
click at [316, 145] on input "False" at bounding box center [314, 142] width 5 height 4
radio input "true"
click at [283, 93] on label "True" at bounding box center [281, 85] width 38 height 16
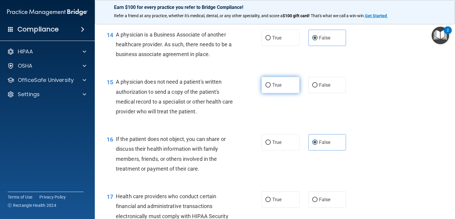
click at [271, 87] on input "True" at bounding box center [268, 85] width 5 height 4
radio input "true"
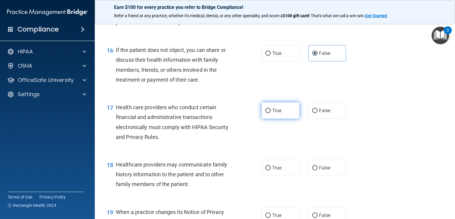
click at [277, 113] on span "True" at bounding box center [276, 111] width 9 height 6
click at [271, 113] on input "True" at bounding box center [268, 110] width 5 height 4
radio input "true"
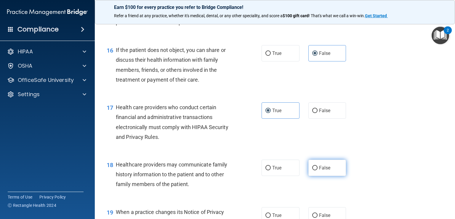
click at [316, 176] on label "False" at bounding box center [328, 167] width 38 height 16
click at [316, 170] on input "False" at bounding box center [314, 168] width 5 height 4
radio input "true"
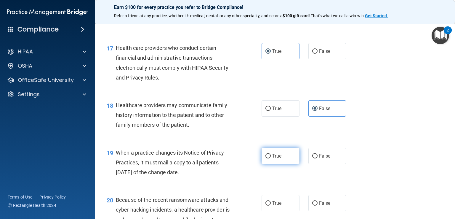
click at [283, 164] on label "True" at bounding box center [281, 156] width 38 height 16
click at [271, 158] on input "True" at bounding box center [268, 156] width 5 height 4
radio input "true"
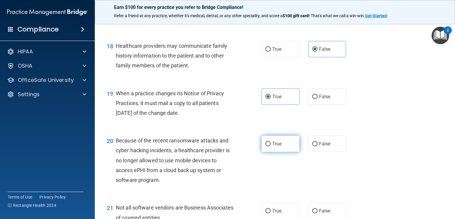
click at [281, 152] on label "True" at bounding box center [281, 143] width 38 height 16
click at [271, 146] on input "True" at bounding box center [268, 144] width 5 height 4
radio input "true"
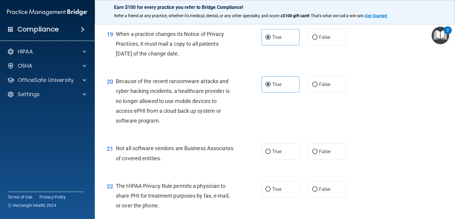
drag, startPoint x: 287, startPoint y: 172, endPoint x: 302, endPoint y: 176, distance: 15.7
click at [289, 159] on label "True" at bounding box center [281, 151] width 38 height 16
click at [271, 154] on input "True" at bounding box center [268, 151] width 5 height 4
radio input "true"
click at [319, 192] on span "False" at bounding box center [325, 189] width 12 height 6
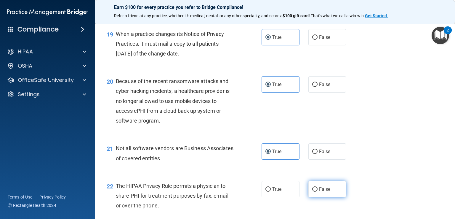
click at [318, 192] on input "False" at bounding box center [314, 189] width 5 height 4
radio input "true"
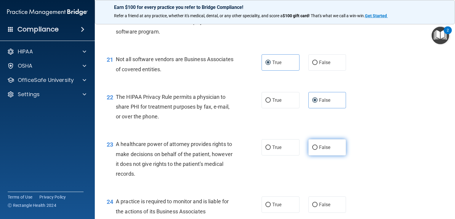
drag, startPoint x: 312, startPoint y: 176, endPoint x: 314, endPoint y: 173, distance: 4.0
click at [313, 175] on div "23 A healthcare power of attorney provides rights to make decisions on behalf o…" at bounding box center [275, 160] width 346 height 57
click at [316, 155] on label "False" at bounding box center [328, 147] width 38 height 16
click at [316, 150] on input "False" at bounding box center [314, 147] width 5 height 4
radio input "true"
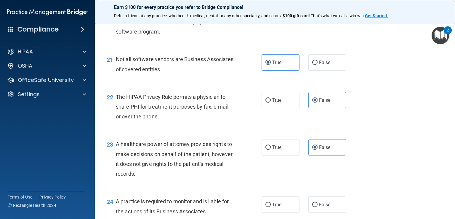
scroll to position [1156, 0]
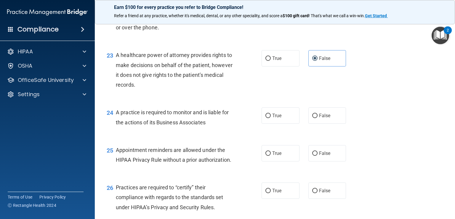
click at [317, 161] on label "False" at bounding box center [328, 153] width 38 height 16
click at [317, 156] on input "False" at bounding box center [314, 153] width 5 height 4
radio input "true"
drag, startPoint x: 323, startPoint y: 137, endPoint x: 320, endPoint y: 141, distance: 5.2
click at [321, 124] on label "False" at bounding box center [328, 115] width 38 height 16
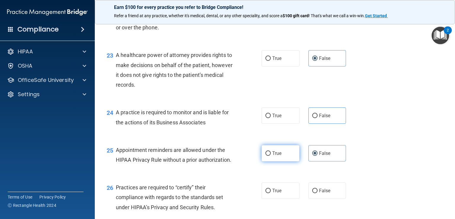
click at [278, 161] on label "True" at bounding box center [281, 153] width 38 height 16
click at [271, 156] on input "True" at bounding box center [268, 153] width 5 height 4
radio input "true"
radio input "false"
drag, startPoint x: 280, startPoint y: 206, endPoint x: 317, endPoint y: 149, distance: 67.3
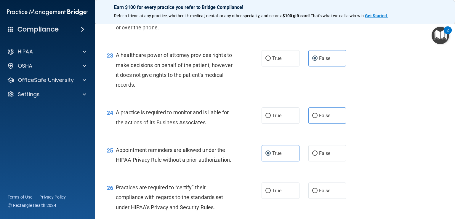
click at [284, 200] on div "26 Practices are required to “certify” their compliance with regards to the sta…" at bounding box center [275, 198] width 346 height 47
click at [328, 124] on label "False" at bounding box center [328, 115] width 38 height 16
click at [318, 118] on input "False" at bounding box center [314, 116] width 5 height 4
radio input "true"
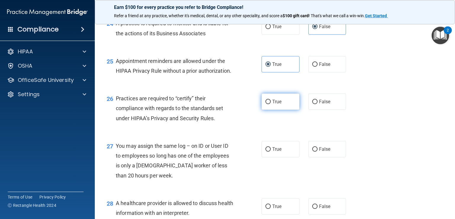
click at [284, 110] on label "True" at bounding box center [281, 101] width 38 height 16
click at [271, 104] on input "True" at bounding box center [268, 102] width 5 height 4
radio input "true"
click at [319, 152] on span "False" at bounding box center [325, 149] width 12 height 6
click at [318, 151] on input "False" at bounding box center [314, 149] width 5 height 4
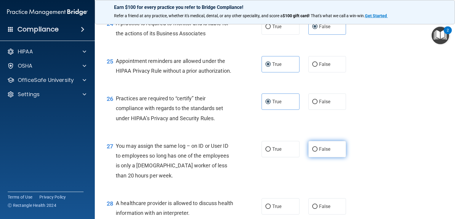
radio input "true"
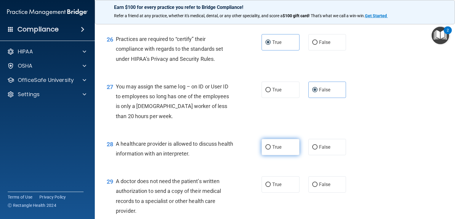
drag, startPoint x: 280, startPoint y: 167, endPoint x: 285, endPoint y: 173, distance: 7.3
click at [280, 155] on label "True" at bounding box center [281, 147] width 38 height 16
click at [271, 149] on input "True" at bounding box center [268, 147] width 5 height 4
radio input "true"
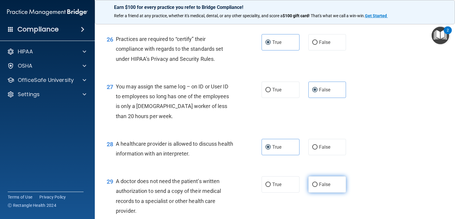
click at [316, 192] on label "False" at bounding box center [328, 184] width 38 height 16
click at [316, 187] on input "False" at bounding box center [314, 184] width 5 height 4
radio input "true"
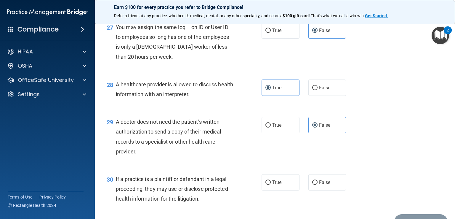
scroll to position [1393, 0]
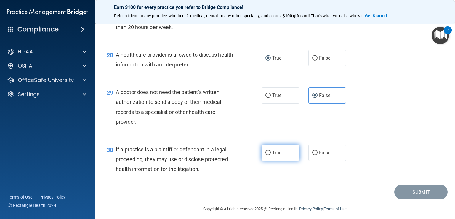
click at [289, 161] on label "True" at bounding box center [281, 152] width 38 height 16
click at [271, 155] on input "True" at bounding box center [268, 153] width 5 height 4
radio input "true"
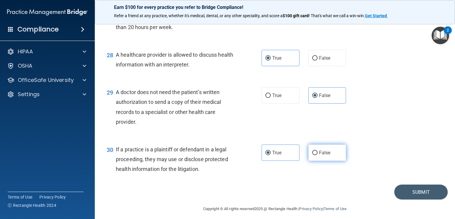
scroll to position [1417, 0]
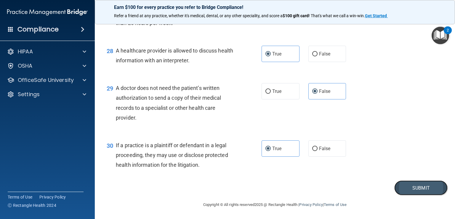
click at [417, 183] on button "Submit" at bounding box center [421, 187] width 53 height 15
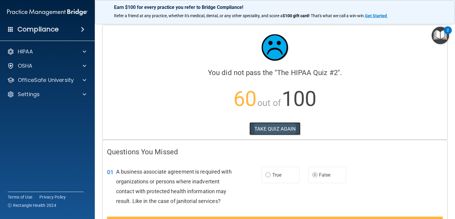
click at [275, 128] on button "TAKE QUIZ AGAIN" at bounding box center [275, 128] width 51 height 13
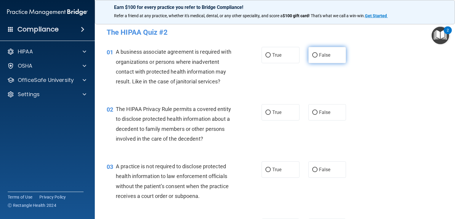
click at [315, 53] on label "False" at bounding box center [328, 55] width 38 height 16
click at [315, 53] on input "False" at bounding box center [314, 55] width 5 height 4
radio input "true"
click at [272, 113] on span "True" at bounding box center [276, 112] width 9 height 6
click at [271, 113] on input "True" at bounding box center [268, 112] width 5 height 4
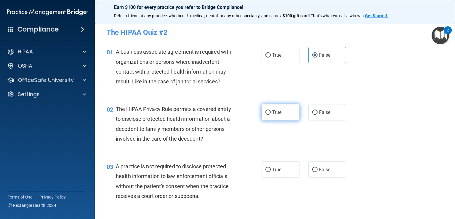
radio input "true"
click at [312, 168] on input "False" at bounding box center [314, 169] width 5 height 4
radio input "true"
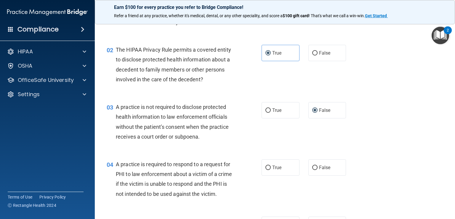
scroll to position [89, 0]
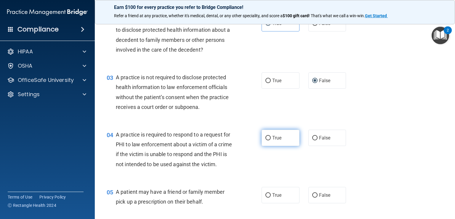
click at [281, 139] on label "True" at bounding box center [281, 138] width 38 height 16
click at [271, 139] on input "True" at bounding box center [268, 138] width 5 height 4
radio input "true"
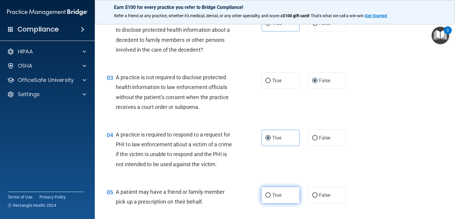
click at [272, 198] on span "True" at bounding box center [276, 195] width 9 height 6
click at [271, 197] on input "True" at bounding box center [268, 195] width 5 height 4
radio input "true"
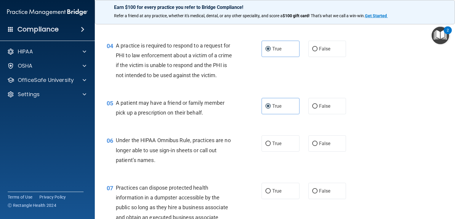
scroll to position [237, 0]
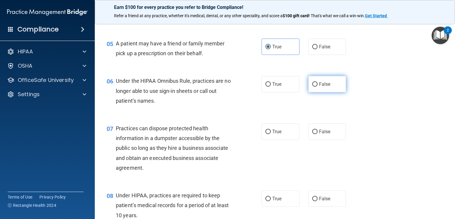
click at [320, 87] on span "False" at bounding box center [325, 84] width 12 height 6
click at [318, 87] on input "False" at bounding box center [314, 84] width 5 height 4
radio input "true"
click at [323, 134] on span "False" at bounding box center [325, 132] width 12 height 6
click at [318, 134] on input "False" at bounding box center [314, 132] width 5 height 4
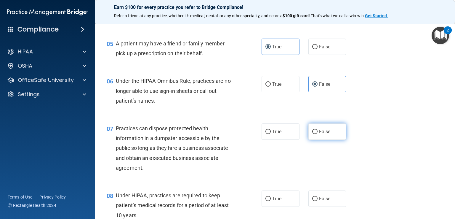
radio input "true"
click at [319, 201] on span "False" at bounding box center [325, 199] width 12 height 6
click at [318, 201] on input "False" at bounding box center [314, 199] width 5 height 4
radio input "true"
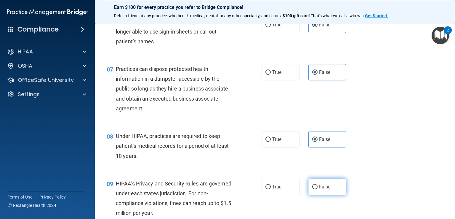
click at [319, 189] on span "False" at bounding box center [325, 187] width 12 height 6
click at [318, 189] on input "False" at bounding box center [314, 187] width 5 height 4
radio input "true"
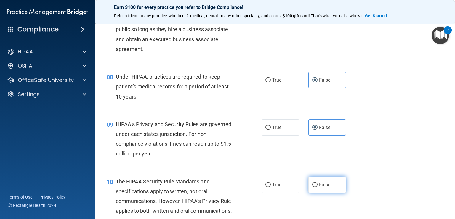
scroll to position [385, 0]
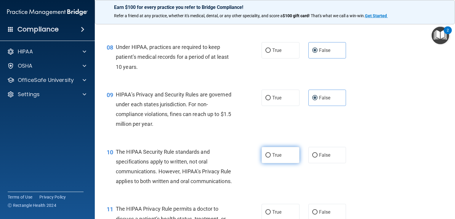
click at [272, 163] on label "True" at bounding box center [281, 155] width 38 height 16
click at [271, 157] on input "True" at bounding box center [268, 155] width 5 height 4
radio input "true"
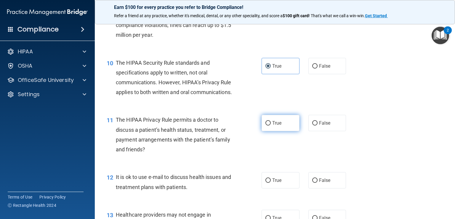
click at [277, 126] on span "True" at bounding box center [276, 123] width 9 height 6
click at [271, 125] on input "True" at bounding box center [268, 123] width 5 height 4
radio input "true"
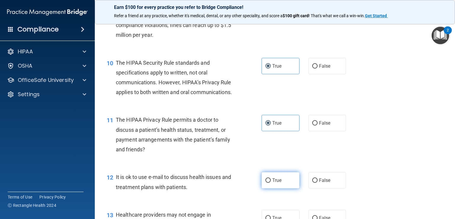
click at [279, 183] on span "True" at bounding box center [276, 180] width 9 height 6
click at [271, 183] on input "True" at bounding box center [268, 180] width 5 height 4
radio input "true"
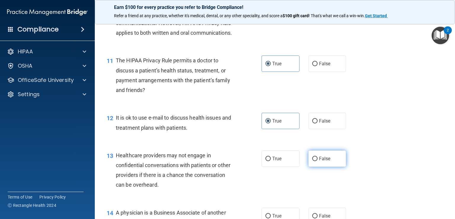
click at [315, 167] on label "False" at bounding box center [328, 158] width 38 height 16
click at [315, 161] on input "False" at bounding box center [314, 159] width 5 height 4
radio input "true"
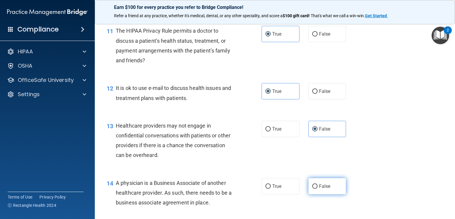
click at [313, 189] on input "False" at bounding box center [314, 186] width 5 height 4
radio input "true"
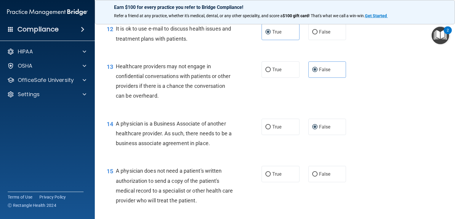
scroll to position [652, 0]
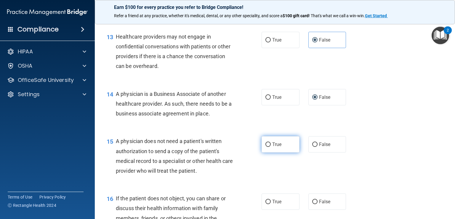
click at [274, 147] on span "True" at bounding box center [276, 144] width 9 height 6
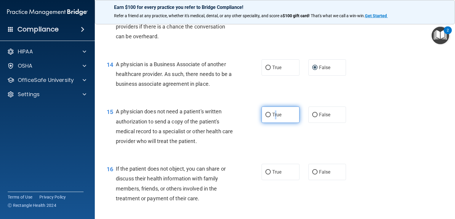
click at [275, 117] on span "True" at bounding box center [276, 115] width 9 height 6
click at [271, 117] on input "True" at bounding box center [268, 115] width 5 height 4
radio input "true"
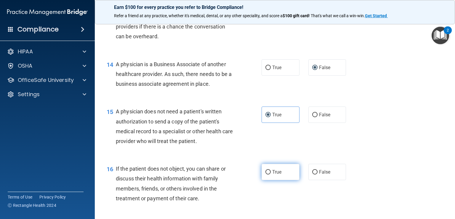
click at [269, 180] on label "True" at bounding box center [281, 172] width 38 height 16
click at [269, 174] on input "True" at bounding box center [268, 172] width 5 height 4
radio input "true"
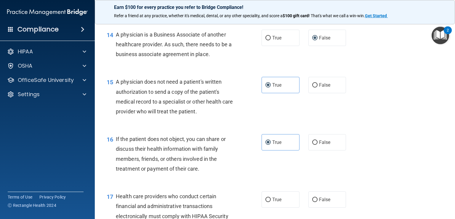
scroll to position [771, 0]
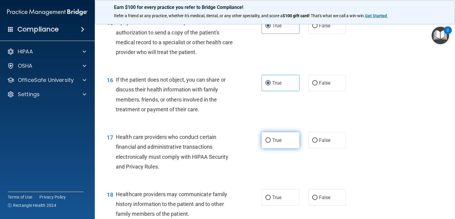
click at [279, 143] on span "True" at bounding box center [276, 140] width 9 height 6
click at [271, 143] on input "True" at bounding box center [268, 140] width 5 height 4
radio input "true"
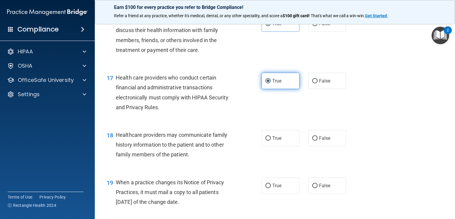
scroll to position [860, 0]
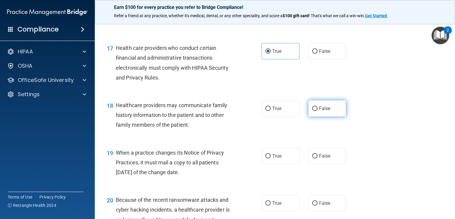
click at [321, 111] on span "False" at bounding box center [325, 109] width 12 height 6
click at [318, 111] on input "False" at bounding box center [314, 108] width 5 height 4
radio input "true"
click at [316, 164] on label "False" at bounding box center [328, 156] width 38 height 16
click at [316, 158] on input "False" at bounding box center [314, 156] width 5 height 4
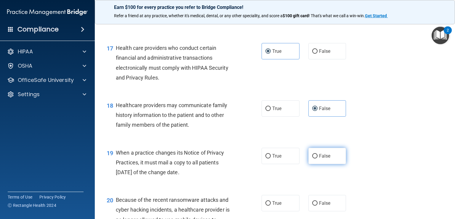
radio input "true"
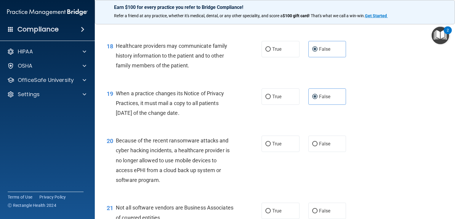
scroll to position [949, 0]
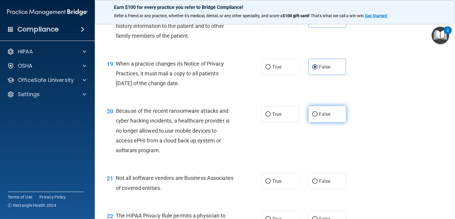
click at [314, 117] on input "False" at bounding box center [314, 114] width 5 height 4
radio input "true"
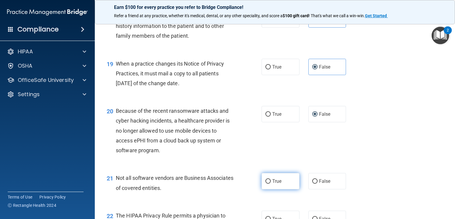
drag, startPoint x: 275, startPoint y: 200, endPoint x: 277, endPoint y: 195, distance: 5.2
click at [275, 184] on span "True" at bounding box center [276, 181] width 9 height 6
click at [271, 184] on input "True" at bounding box center [268, 181] width 5 height 4
radio input "true"
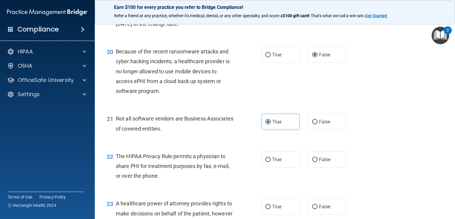
scroll to position [1038, 0]
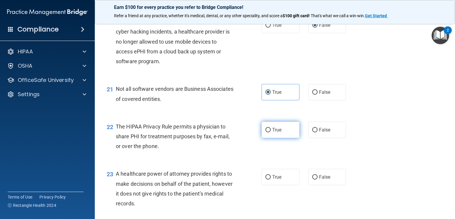
click at [275, 133] on span "True" at bounding box center [276, 130] width 9 height 6
click at [271, 132] on input "True" at bounding box center [268, 130] width 5 height 4
radio input "true"
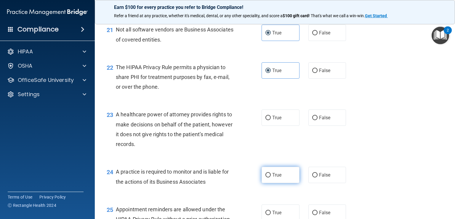
scroll to position [1127, 0]
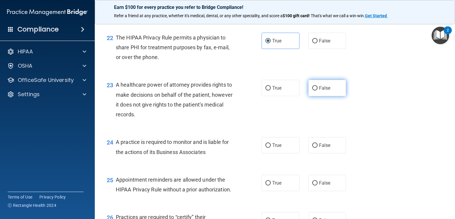
click at [321, 91] on span "False" at bounding box center [325, 88] width 12 height 6
click at [318, 90] on input "False" at bounding box center [314, 88] width 5 height 4
radio input "true"
click at [320, 148] on span "False" at bounding box center [325, 145] width 12 height 6
click at [318, 148] on input "False" at bounding box center [314, 145] width 5 height 4
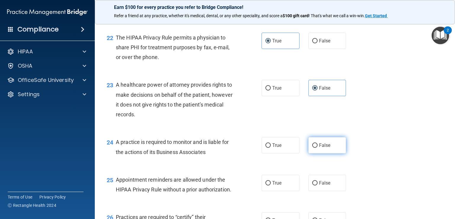
radio input "true"
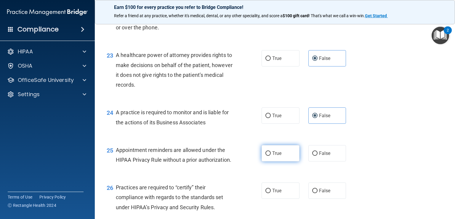
drag, startPoint x: 272, startPoint y: 171, endPoint x: 277, endPoint y: 169, distance: 5.8
click at [272, 156] on span "True" at bounding box center [276, 153] width 9 height 6
click at [271, 156] on input "True" at bounding box center [268, 153] width 5 height 4
radio input "true"
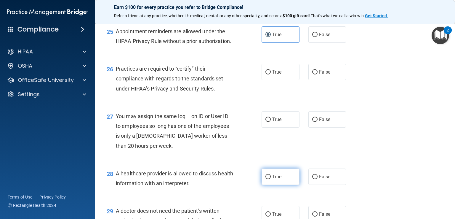
scroll to position [1304, 0]
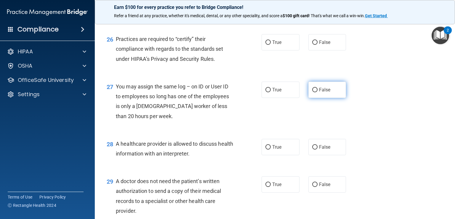
click at [325, 92] on span "False" at bounding box center [325, 90] width 12 height 6
click at [318, 92] on input "False" at bounding box center [314, 90] width 5 height 4
radio input "true"
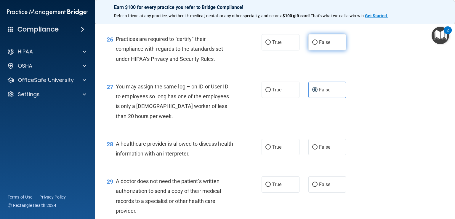
click at [319, 45] on span "False" at bounding box center [325, 42] width 12 height 6
click at [316, 45] on input "False" at bounding box center [314, 42] width 5 height 4
radio input "true"
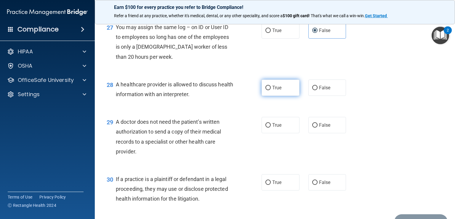
click at [276, 96] on label "True" at bounding box center [281, 87] width 38 height 16
click at [271, 90] on input "True" at bounding box center [268, 88] width 5 height 4
radio input "true"
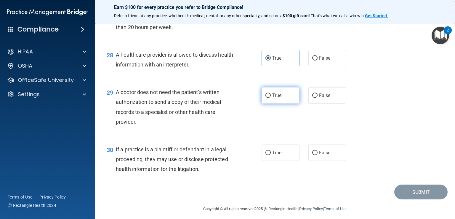
drag, startPoint x: 272, startPoint y: 117, endPoint x: 276, endPoint y: 152, distance: 36.1
click at [272, 98] on span "True" at bounding box center [276, 95] width 9 height 6
click at [271, 98] on input "True" at bounding box center [268, 95] width 5 height 4
radio input "true"
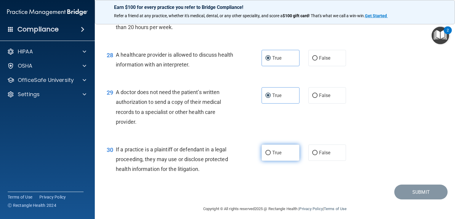
click at [271, 161] on label "True" at bounding box center [281, 152] width 38 height 16
click at [271, 155] on input "True" at bounding box center [268, 153] width 5 height 4
radio input "true"
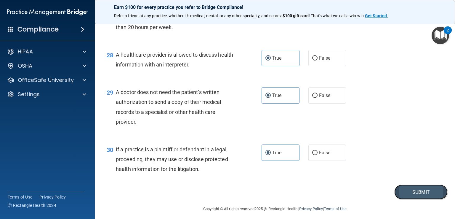
click at [409, 200] on button "Submit" at bounding box center [421, 191] width 53 height 15
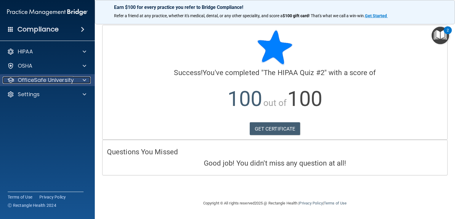
click at [60, 82] on p "OfficeSafe University" at bounding box center [46, 79] width 56 height 7
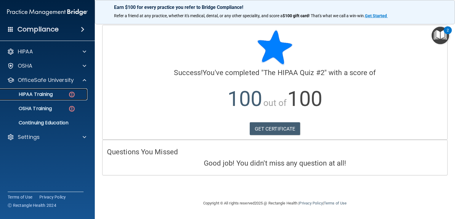
click at [57, 93] on div "HIPAA Training" at bounding box center [44, 94] width 81 height 6
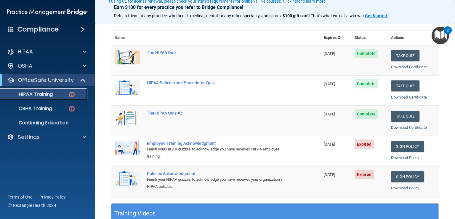
scroll to position [89, 0]
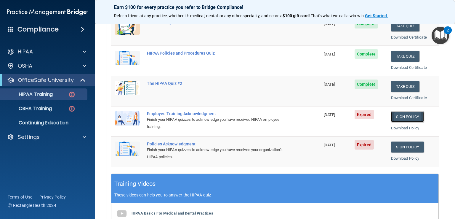
click at [397, 114] on link "Sign Policy" at bounding box center [407, 116] width 33 height 11
click at [396, 143] on link "Sign Policy" at bounding box center [407, 146] width 33 height 11
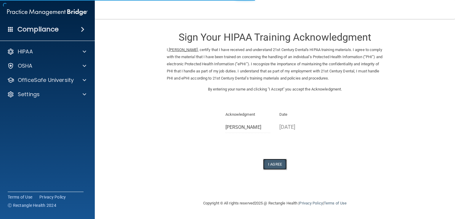
click at [275, 163] on button "I Agree" at bounding box center [275, 164] width 24 height 11
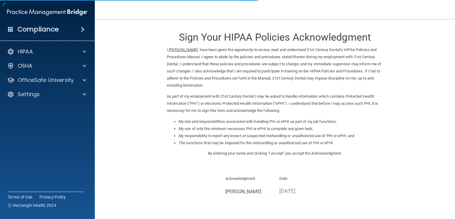
scroll to position [53, 0]
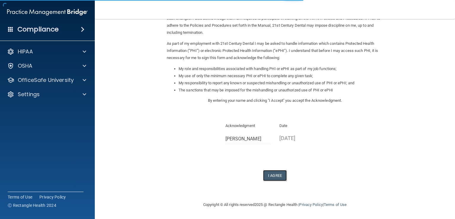
drag, startPoint x: 271, startPoint y: 176, endPoint x: 273, endPoint y: 143, distance: 32.7
click at [271, 176] on button "I Agree" at bounding box center [275, 175] width 24 height 11
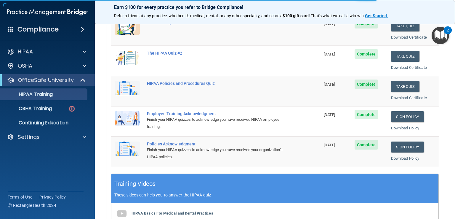
scroll to position [59, 0]
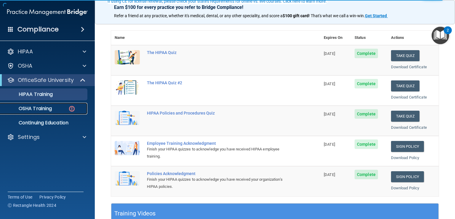
click at [55, 111] on div "OSHA Training" at bounding box center [44, 109] width 81 height 6
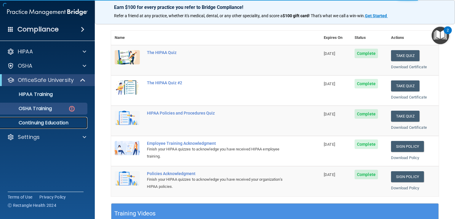
click at [43, 124] on p "Continuing Education" at bounding box center [44, 123] width 81 height 6
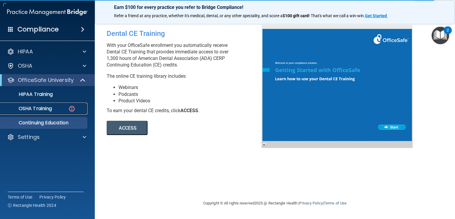
click at [50, 114] on link "OSHA Training" at bounding box center [40, 109] width 93 height 12
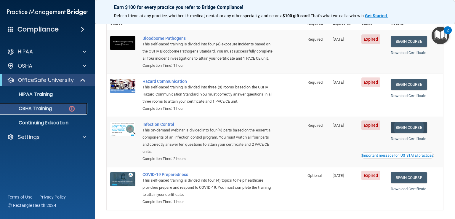
scroll to position [52, 0]
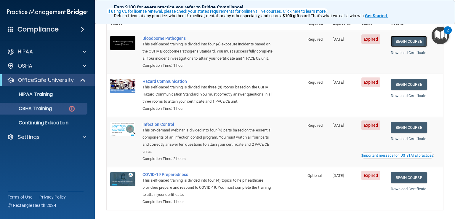
click at [402, 43] on link "Begin Course" at bounding box center [409, 41] width 36 height 11
click at [48, 111] on p "OSHA Training" at bounding box center [28, 109] width 48 height 6
click at [53, 103] on link "OSHA Training" at bounding box center [40, 109] width 93 height 12
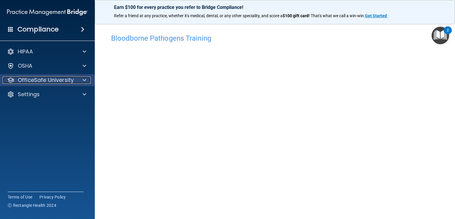
click at [68, 77] on p "OfficeSafe University" at bounding box center [46, 79] width 56 height 7
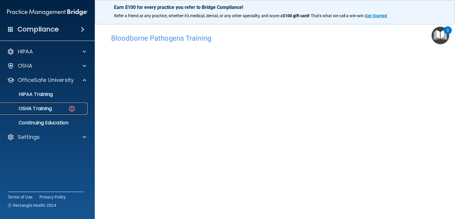
click at [44, 104] on link "OSHA Training" at bounding box center [40, 109] width 93 height 12
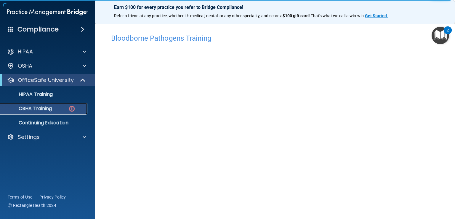
click at [55, 108] on div "OSHA Training" at bounding box center [44, 109] width 81 height 6
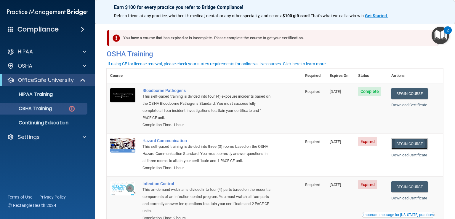
click at [402, 142] on link "Begin Course" at bounding box center [410, 143] width 36 height 11
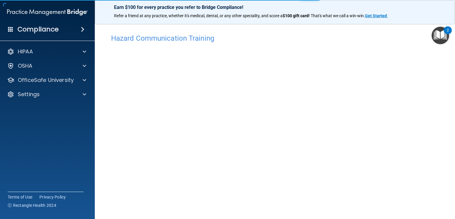
scroll to position [4, 0]
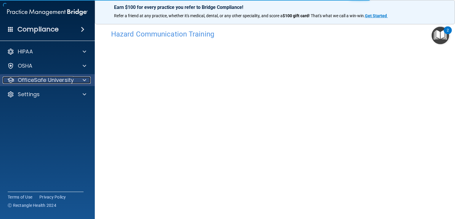
click at [44, 81] on p "OfficeSafe University" at bounding box center [46, 79] width 56 height 7
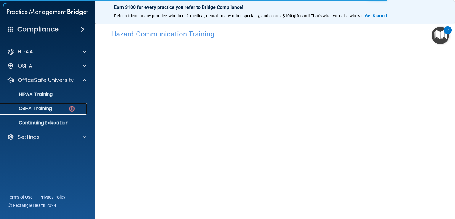
click at [41, 108] on p "OSHA Training" at bounding box center [28, 109] width 48 height 6
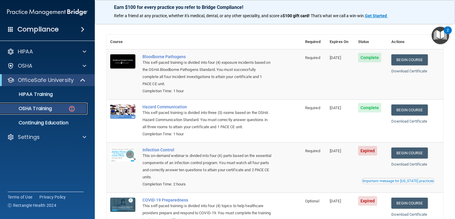
scroll to position [67, 0]
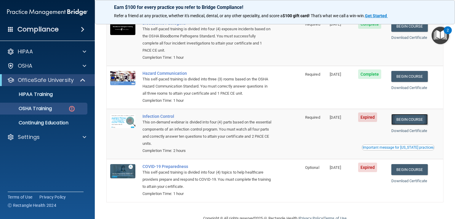
click at [401, 119] on link "Begin Course" at bounding box center [410, 119] width 36 height 11
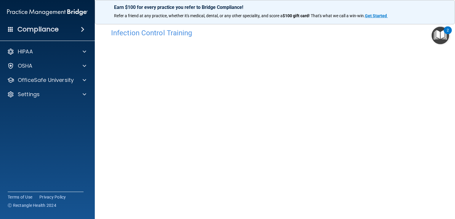
scroll to position [35, 0]
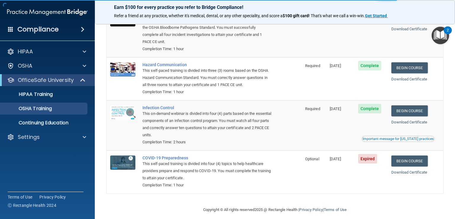
scroll to position [65, 0]
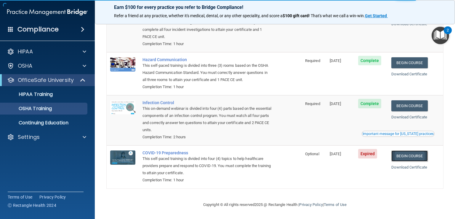
click at [398, 155] on link "Begin Course" at bounding box center [410, 155] width 36 height 11
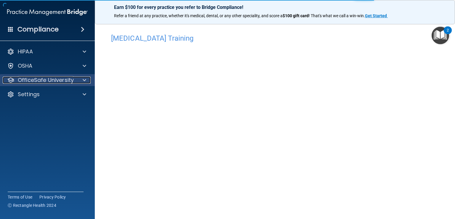
click at [51, 82] on p "OfficeSafe University" at bounding box center [46, 79] width 56 height 7
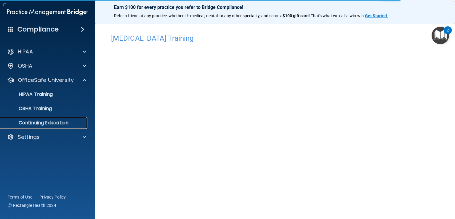
click at [44, 120] on p "Continuing Education" at bounding box center [44, 123] width 81 height 6
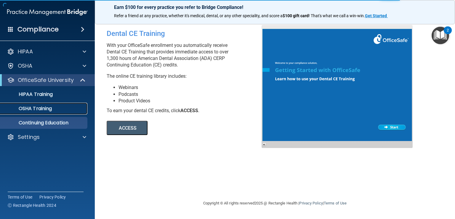
click at [50, 107] on p "OSHA Training" at bounding box center [28, 109] width 48 height 6
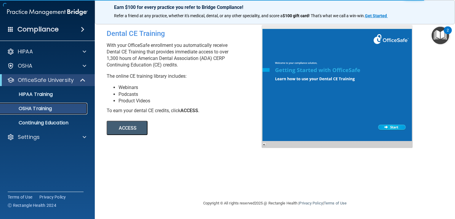
click at [48, 111] on p "OSHA Training" at bounding box center [28, 109] width 48 height 6
click at [50, 95] on p "HIPAA Training" at bounding box center [28, 94] width 49 height 6
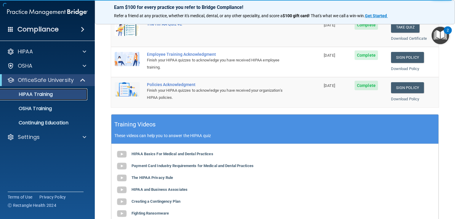
scroll to position [226, 0]
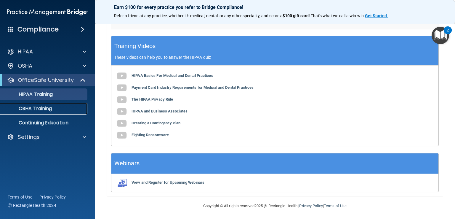
click at [60, 112] on link "OSHA Training" at bounding box center [40, 109] width 93 height 12
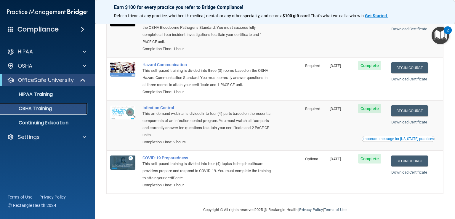
scroll to position [65, 0]
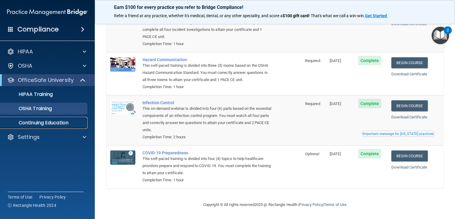
click at [37, 126] on link "Continuing Education" at bounding box center [40, 123] width 93 height 12
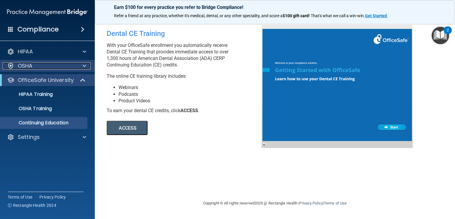
click at [31, 68] on p "OSHA" at bounding box center [25, 65] width 15 height 7
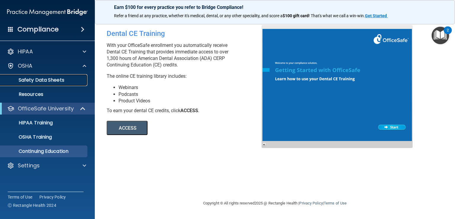
click at [30, 80] on p "Safety Data Sheets" at bounding box center [44, 80] width 81 height 6
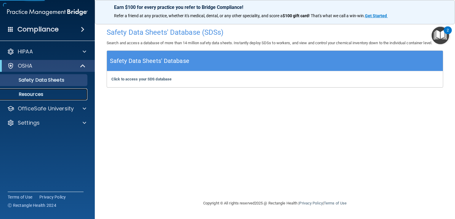
click at [29, 94] on p "Resources" at bounding box center [44, 94] width 81 height 6
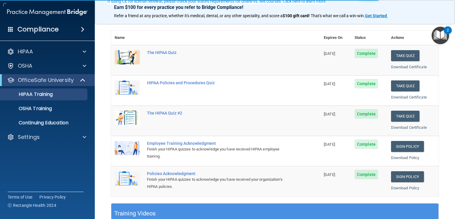
scroll to position [119, 0]
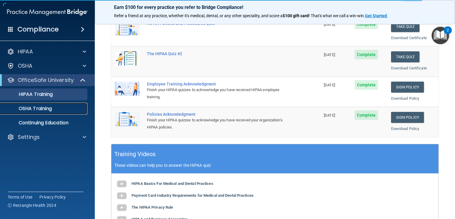
click at [36, 107] on p "OSHA Training" at bounding box center [28, 109] width 48 height 6
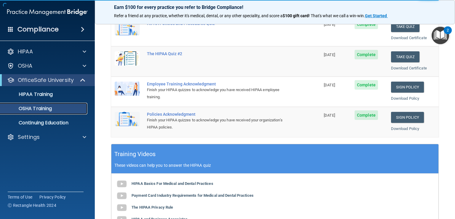
click at [55, 111] on div "OSHA Training" at bounding box center [44, 109] width 81 height 6
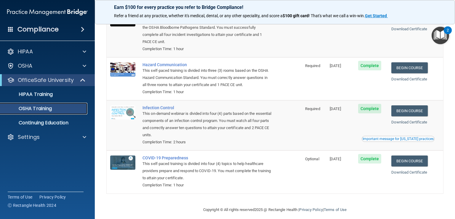
scroll to position [65, 0]
